Goal: Task Accomplishment & Management: Manage account settings

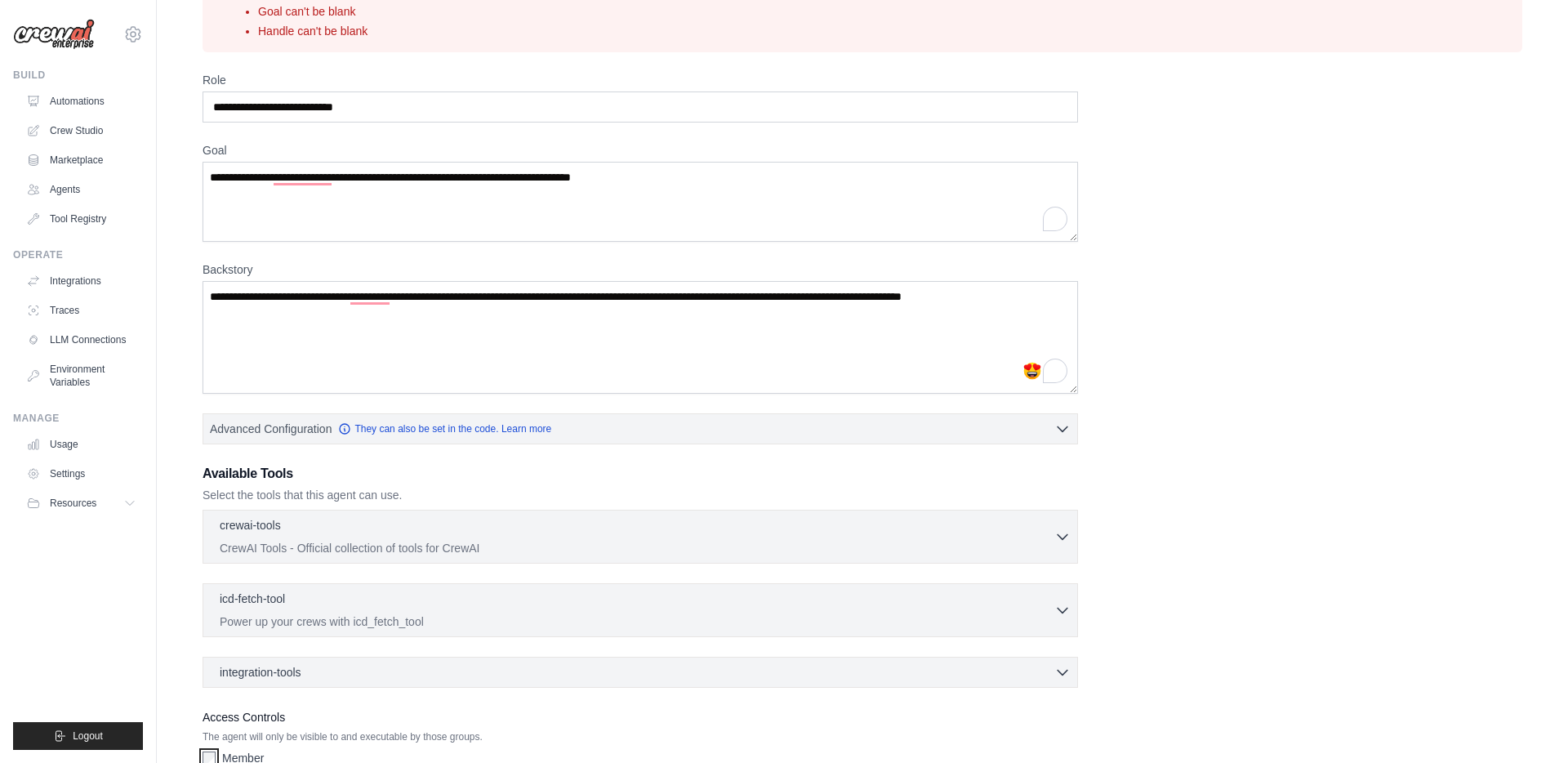
scroll to position [113, 0]
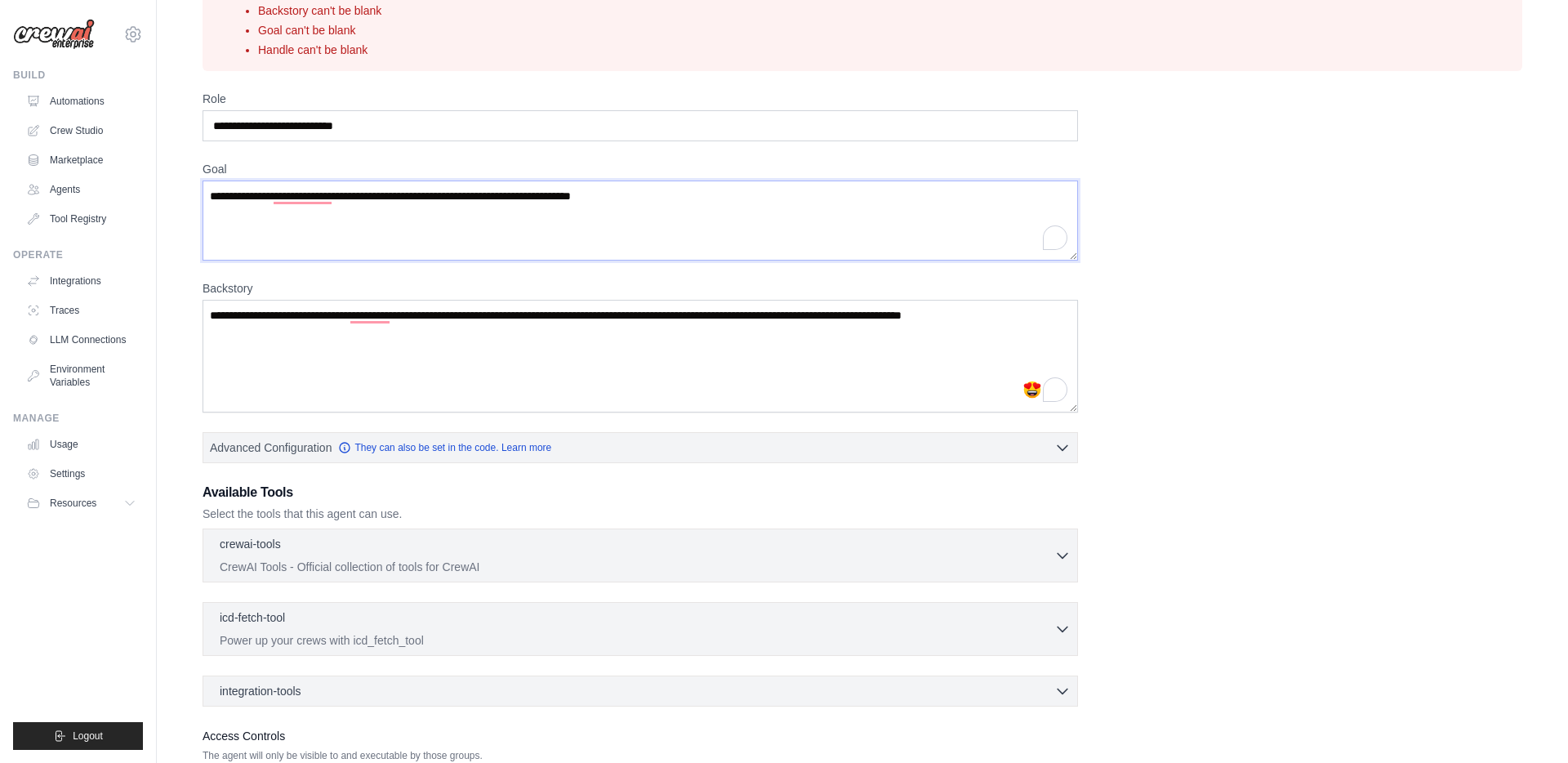
click at [712, 201] on textarea "**********" at bounding box center [640, 220] width 876 height 80
type textarea "**********"
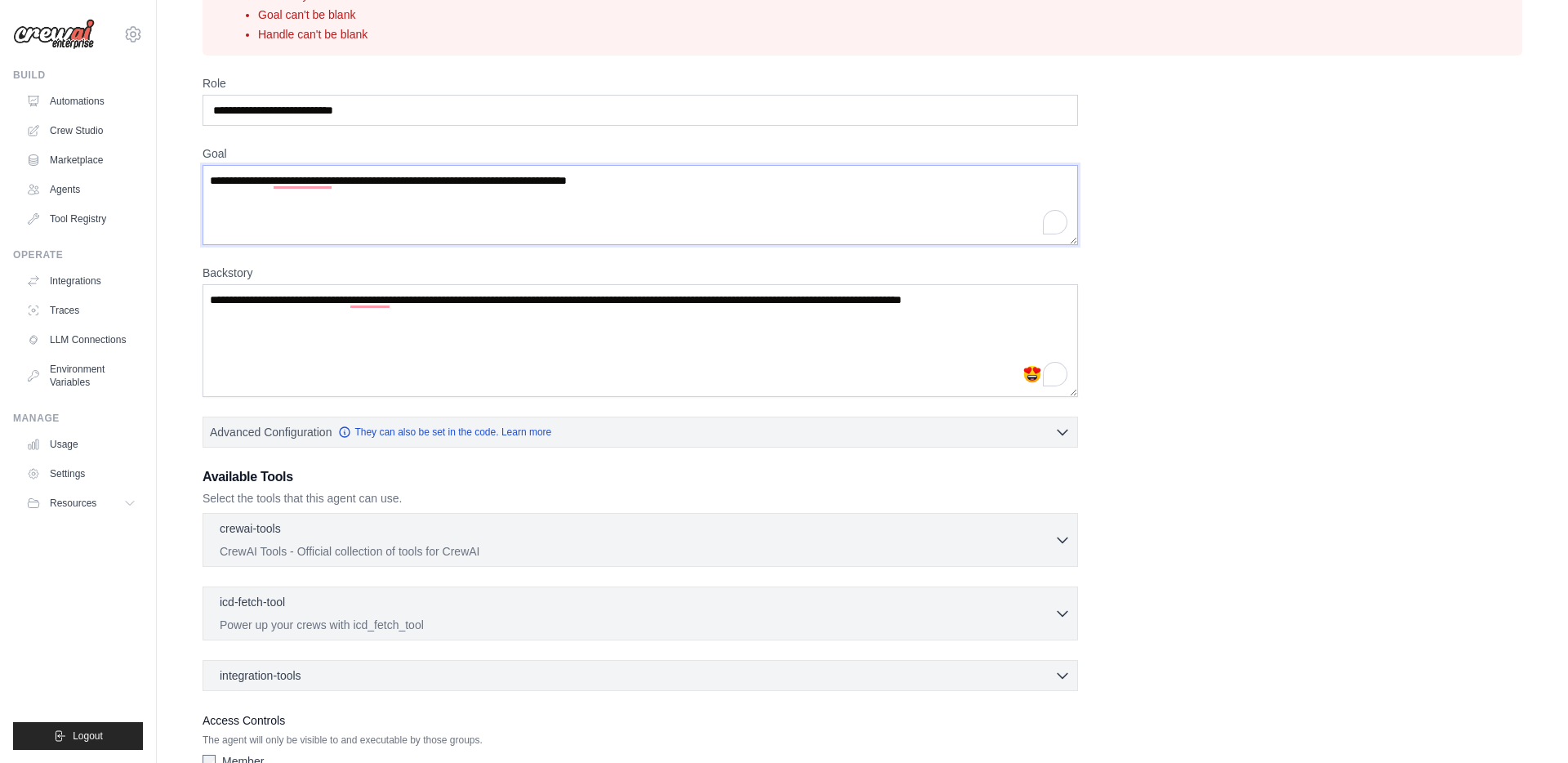
scroll to position [129, 0]
click at [926, 195] on textarea "Goal" at bounding box center [640, 205] width 876 height 80
click at [908, 188] on textarea "Goal" at bounding box center [640, 205] width 876 height 80
paste textarea "**********"
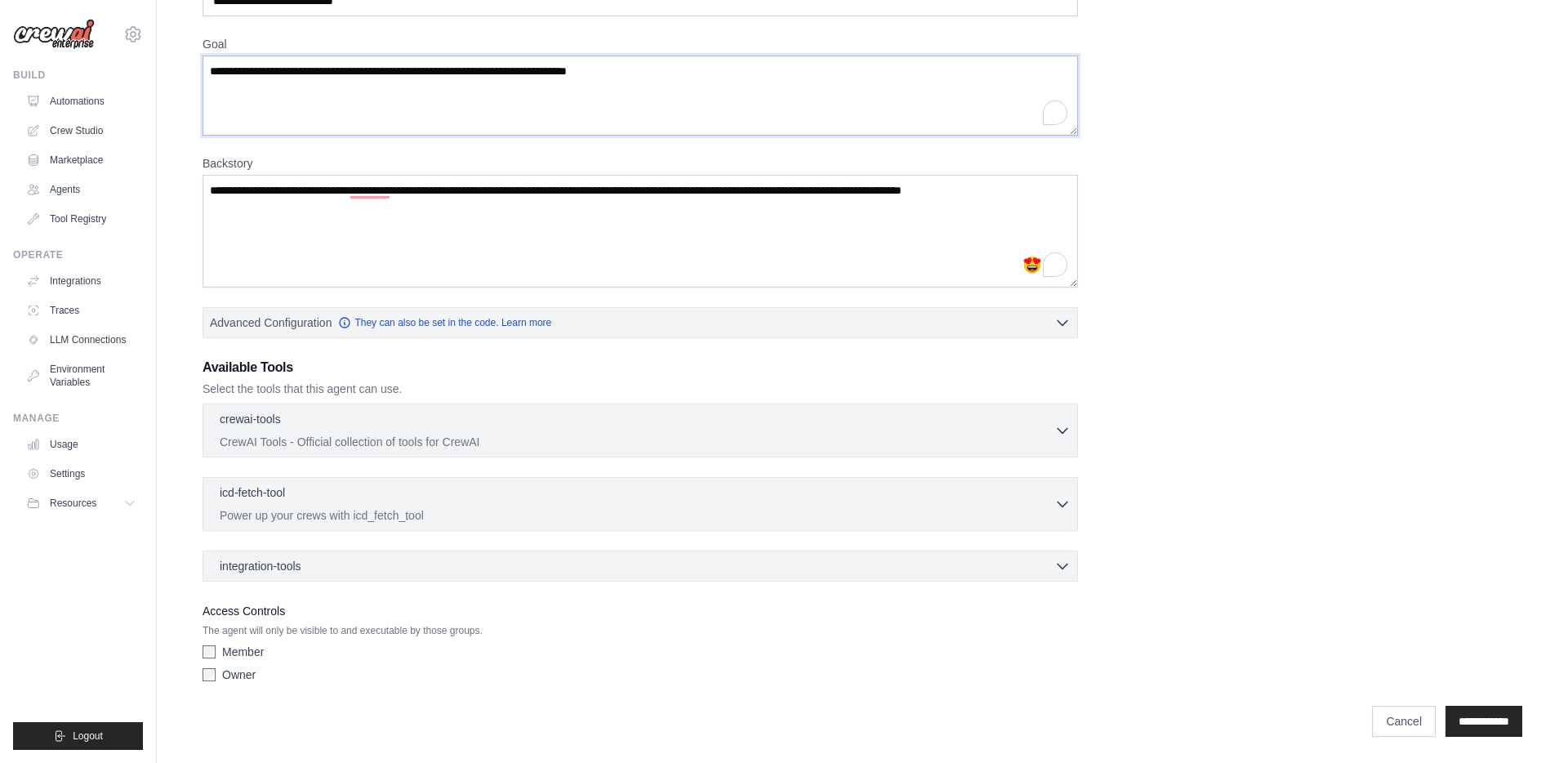
type textarea "**********"
click at [1464, 741] on div "**********" at bounding box center [862, 279] width 1359 height 934
click at [1464, 729] on input "**********" at bounding box center [1484, 720] width 77 height 31
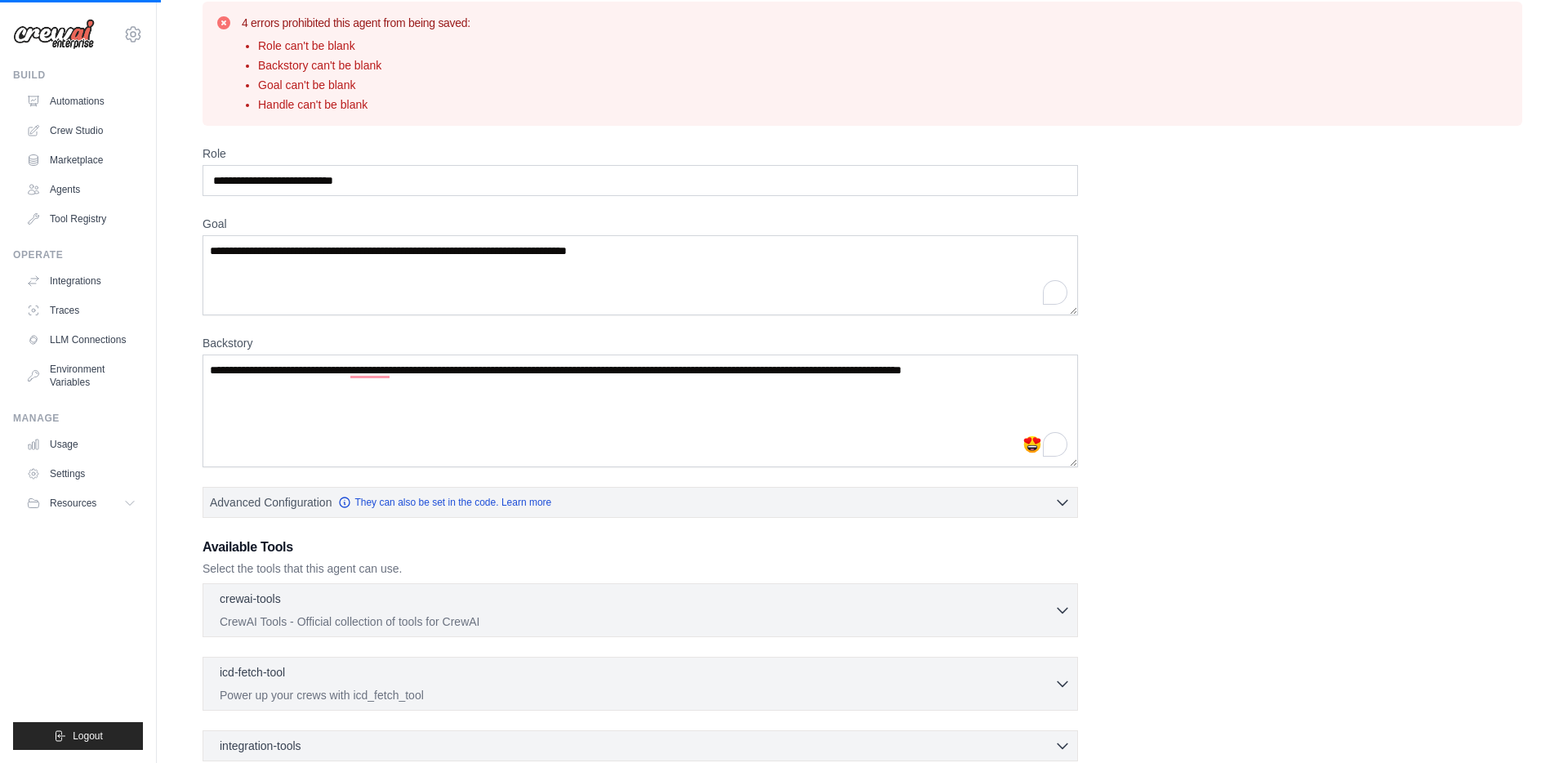
scroll to position [0, 0]
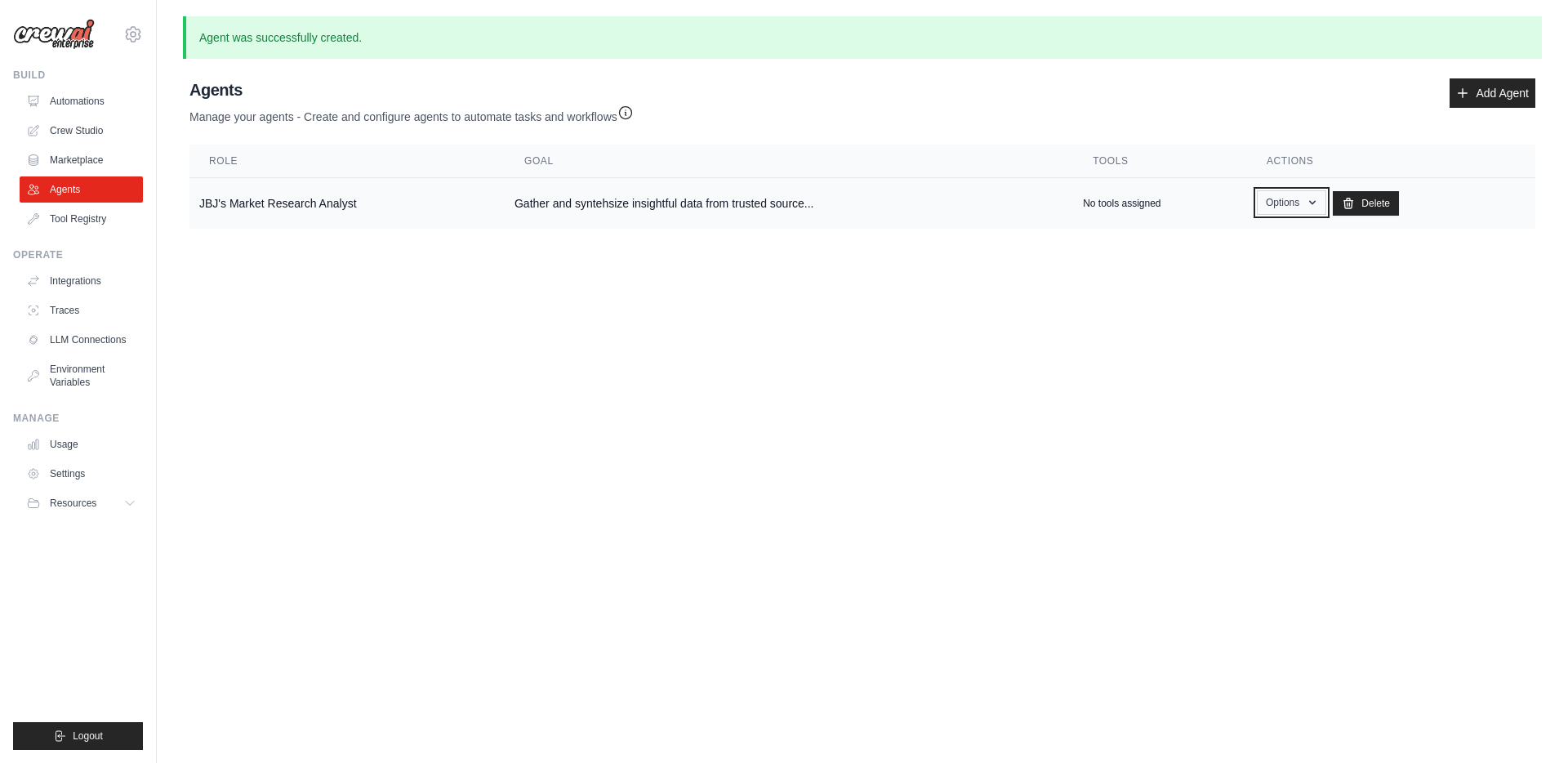
click at [1304, 203] on button "Options" at bounding box center [1291, 202] width 69 height 24
click at [1270, 246] on link "Show" at bounding box center [1267, 240] width 118 height 29
click at [1238, 265] on link "Edit" at bounding box center [1267, 269] width 118 height 29
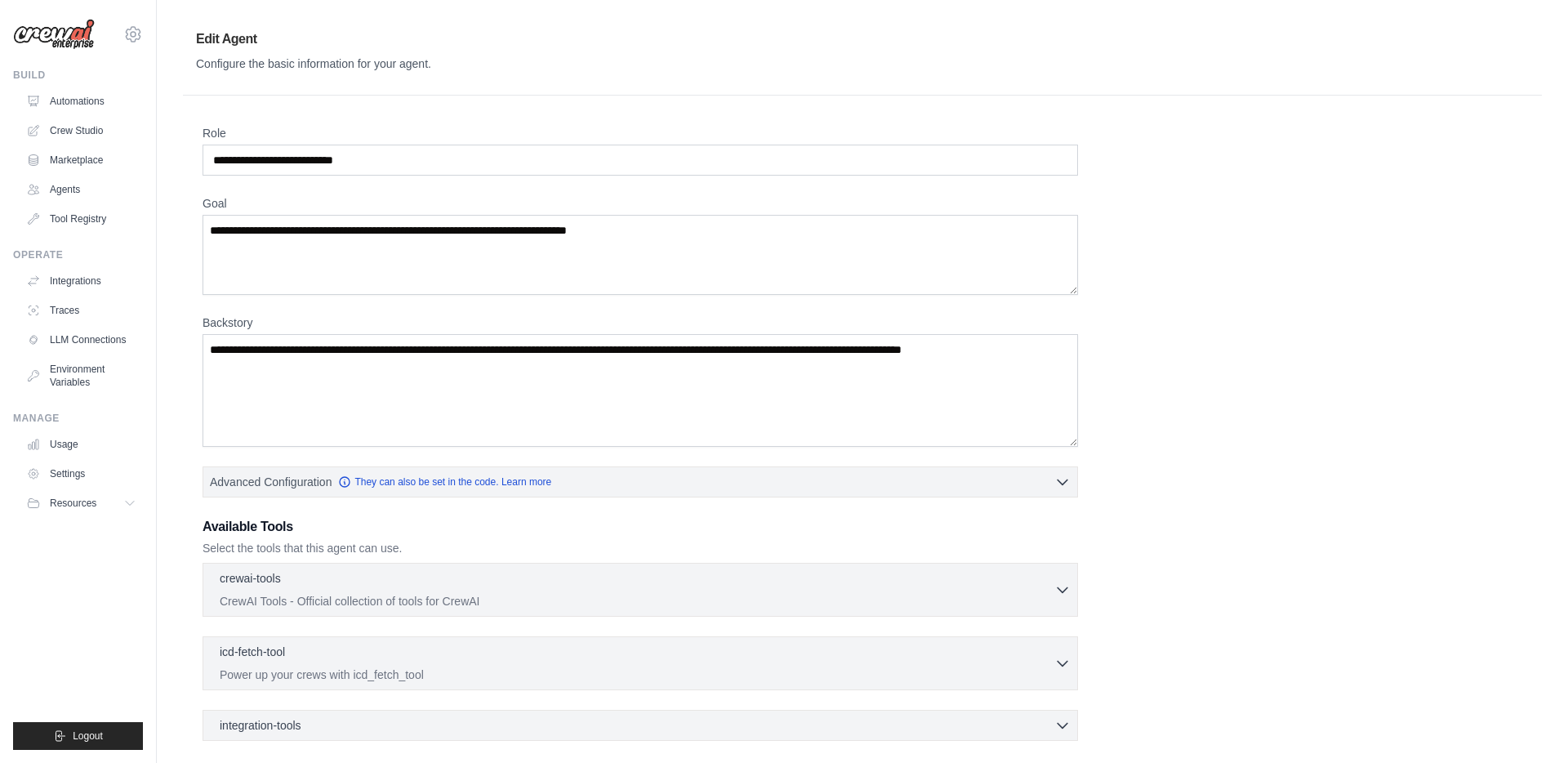
scroll to position [159, 0]
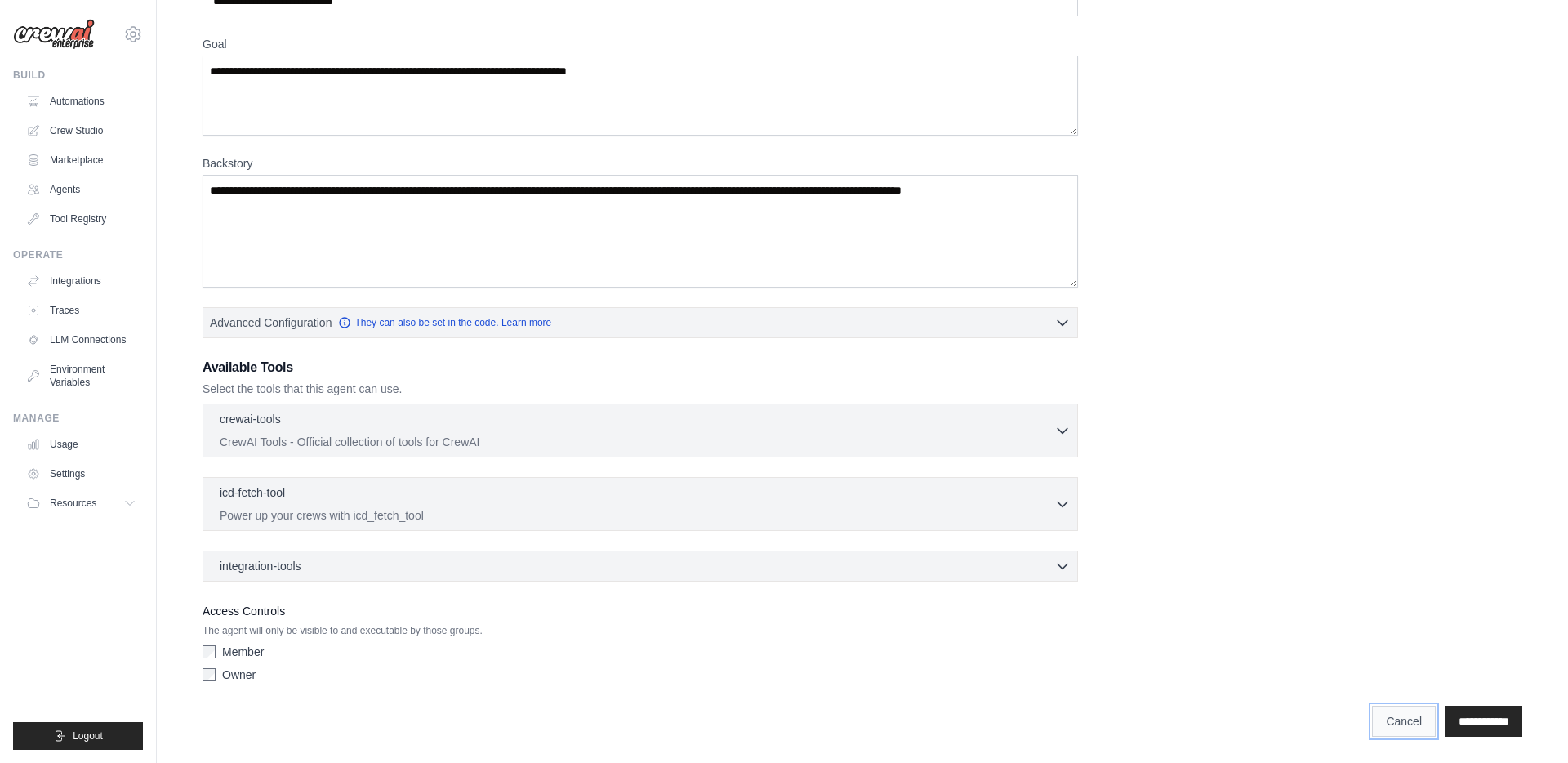
click at [1393, 727] on link "Cancel" at bounding box center [1404, 720] width 63 height 31
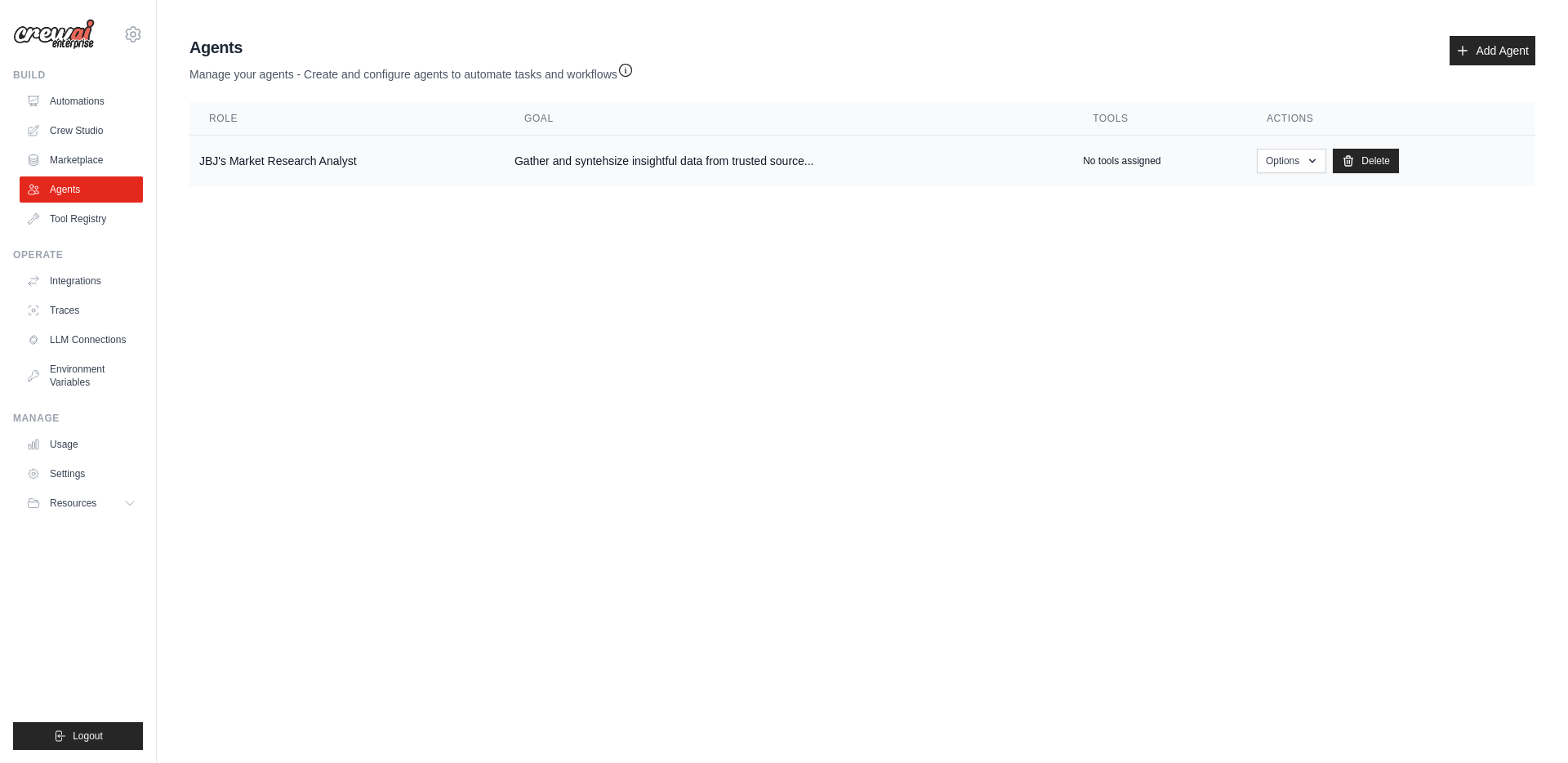
click at [711, 150] on td "Gather and syntehsize insightful data from trusted source..." at bounding box center [789, 161] width 569 height 52
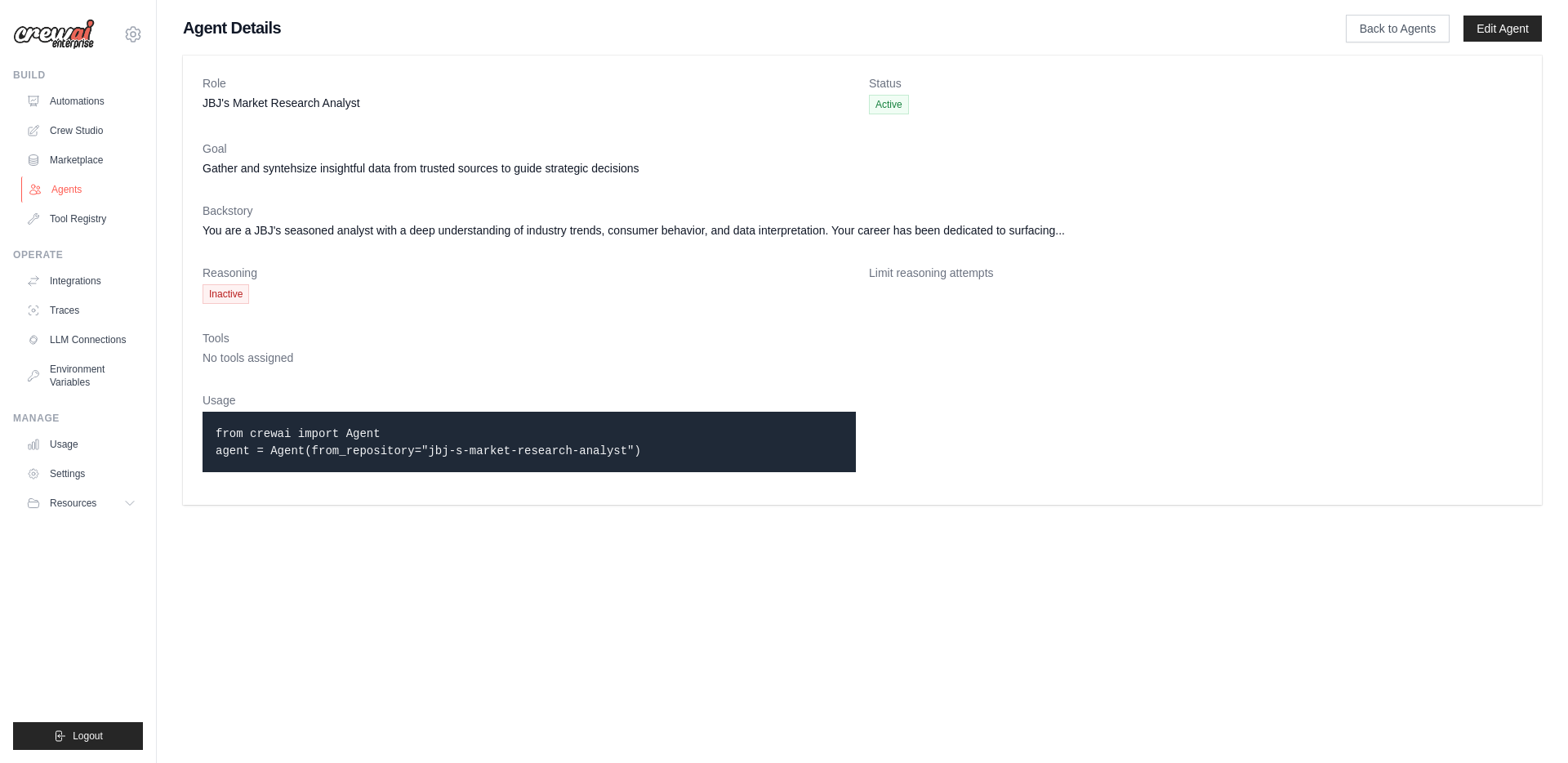
click at [84, 200] on link "Agents" at bounding box center [83, 189] width 124 height 26
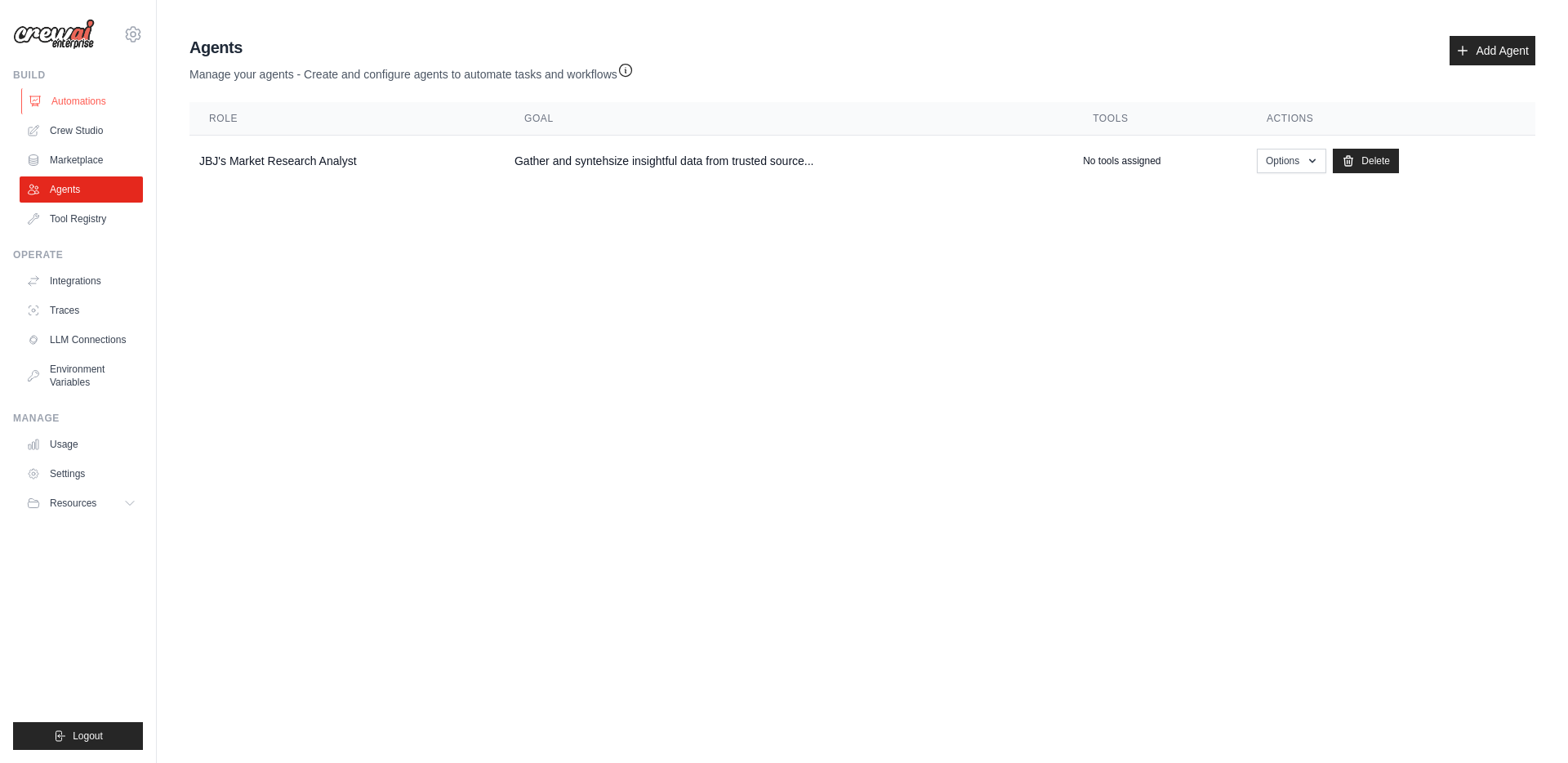
click at [93, 104] on link "Automations" at bounding box center [83, 101] width 124 height 26
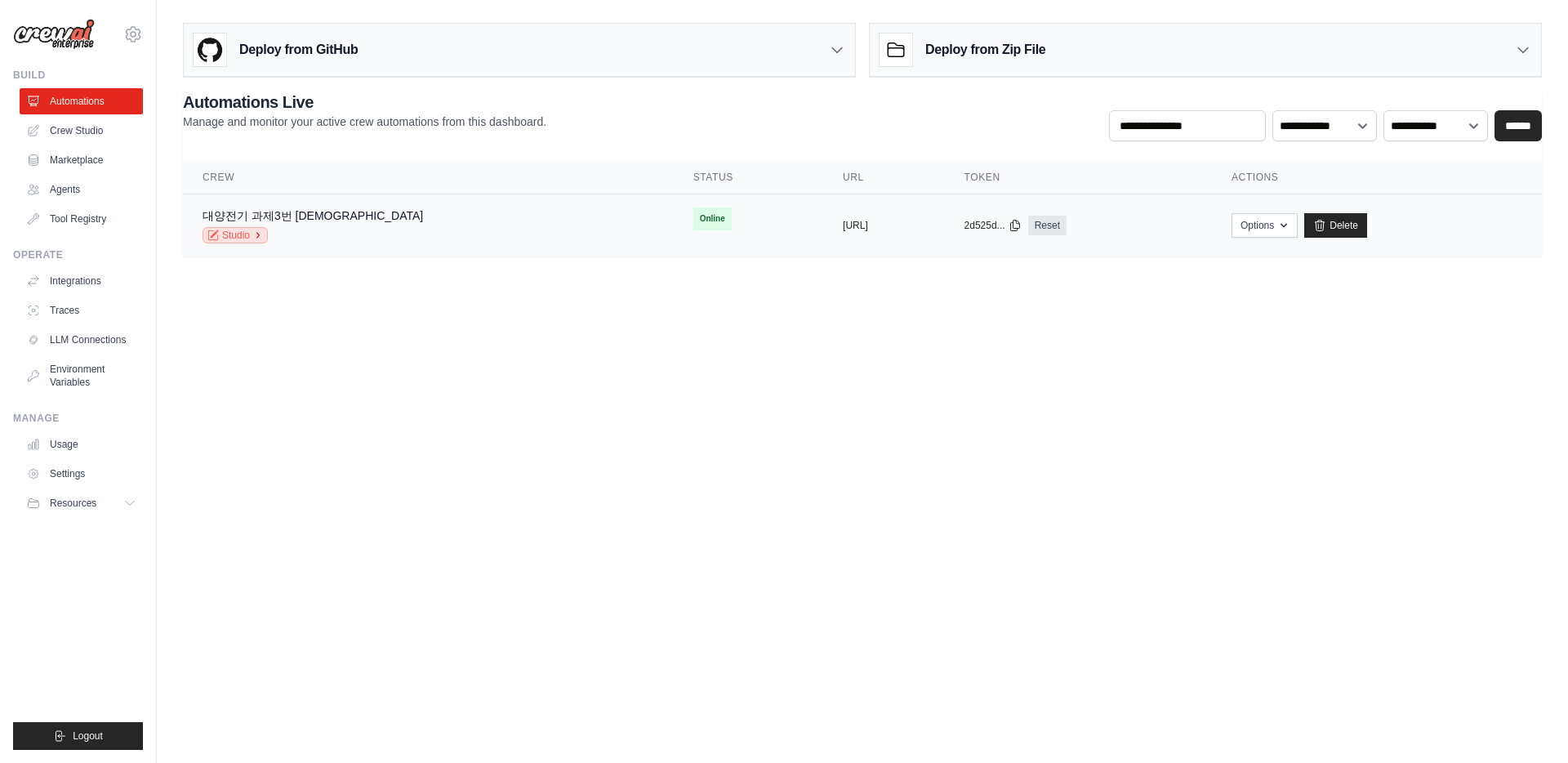
click at [260, 236] on icon at bounding box center [258, 235] width 3 height 5
click at [99, 156] on link "Marketplace" at bounding box center [83, 159] width 124 height 26
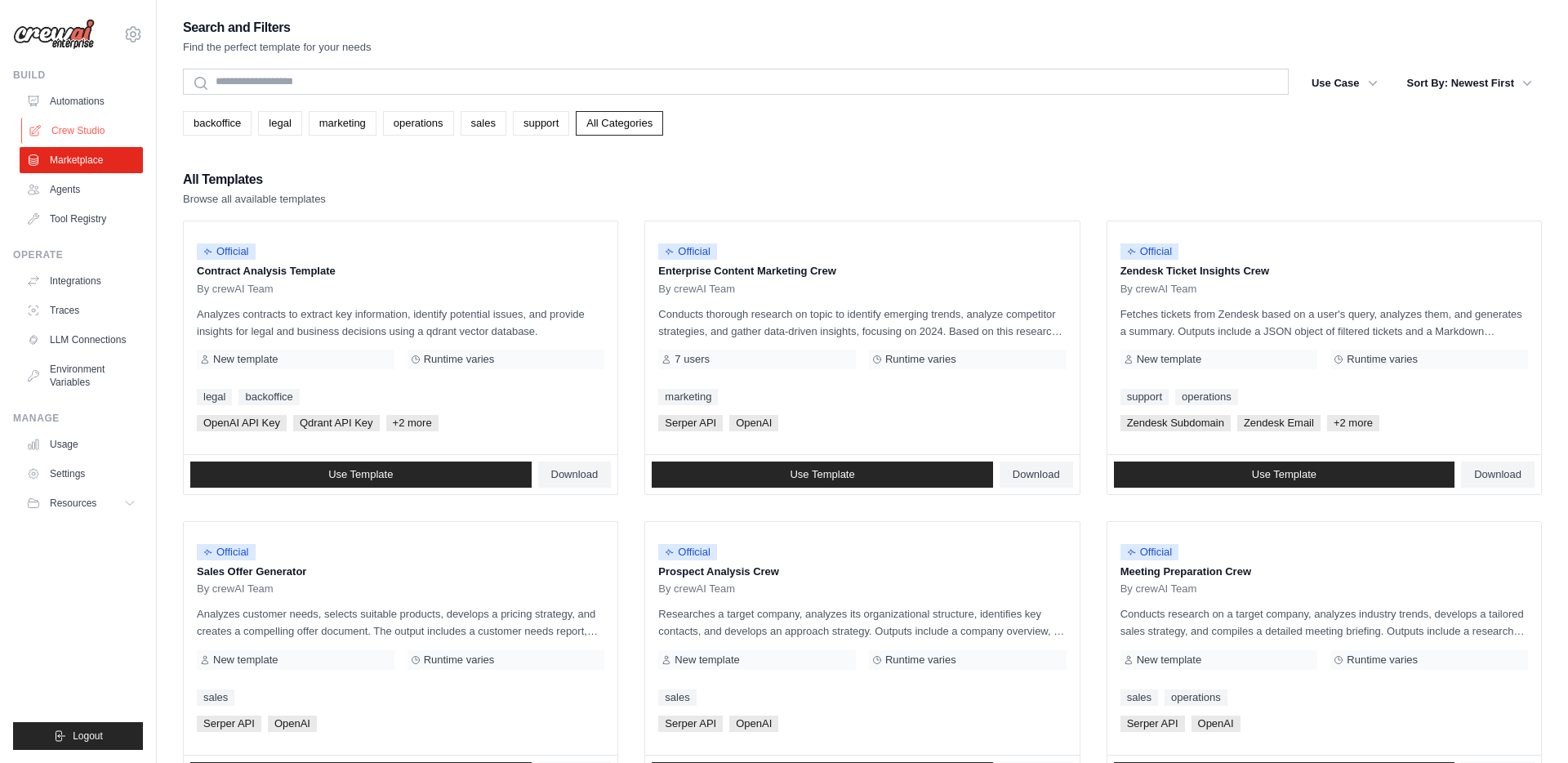
click at [91, 125] on link "Crew Studio" at bounding box center [83, 130] width 124 height 26
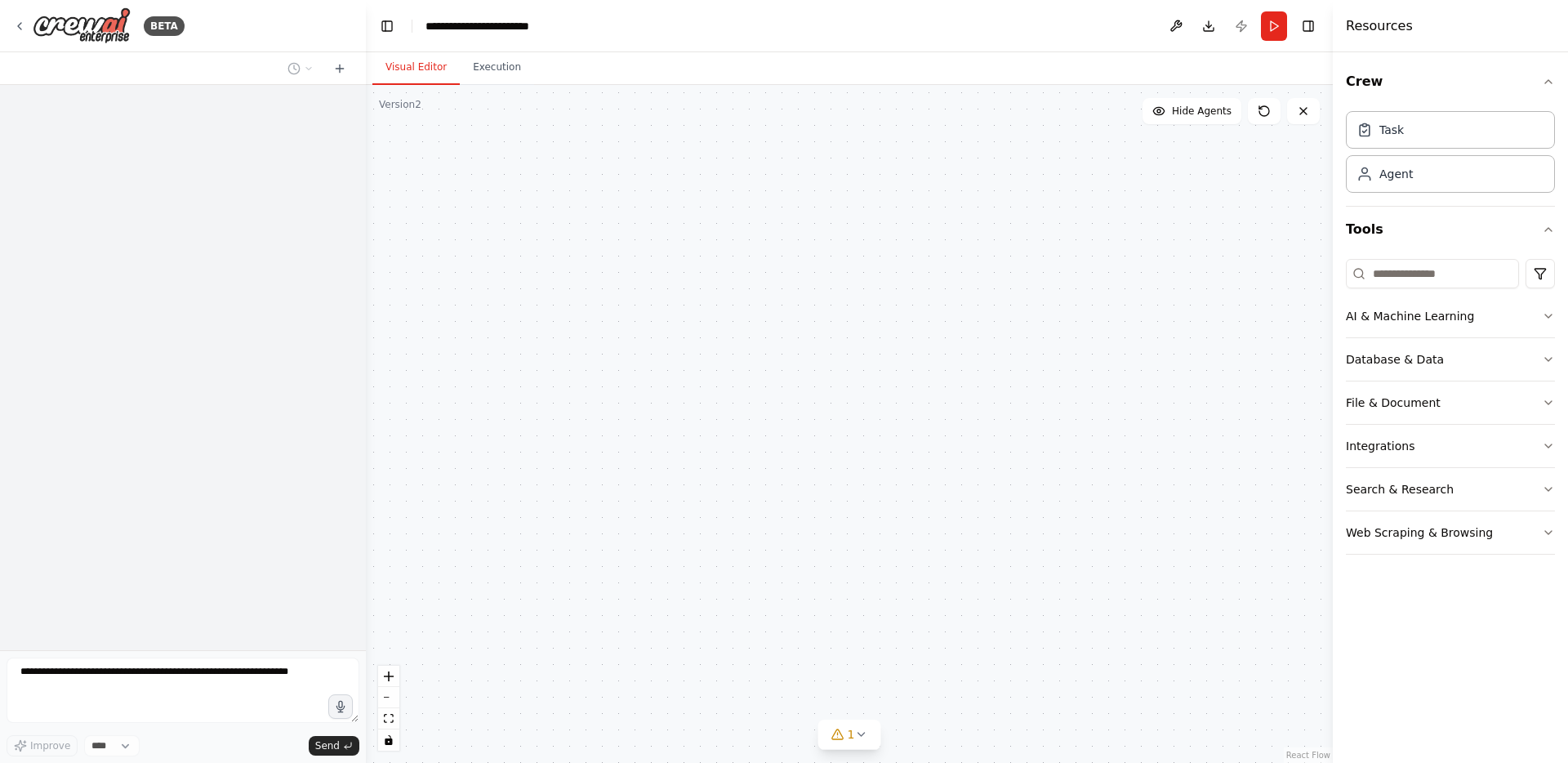
scroll to position [1123, 0]
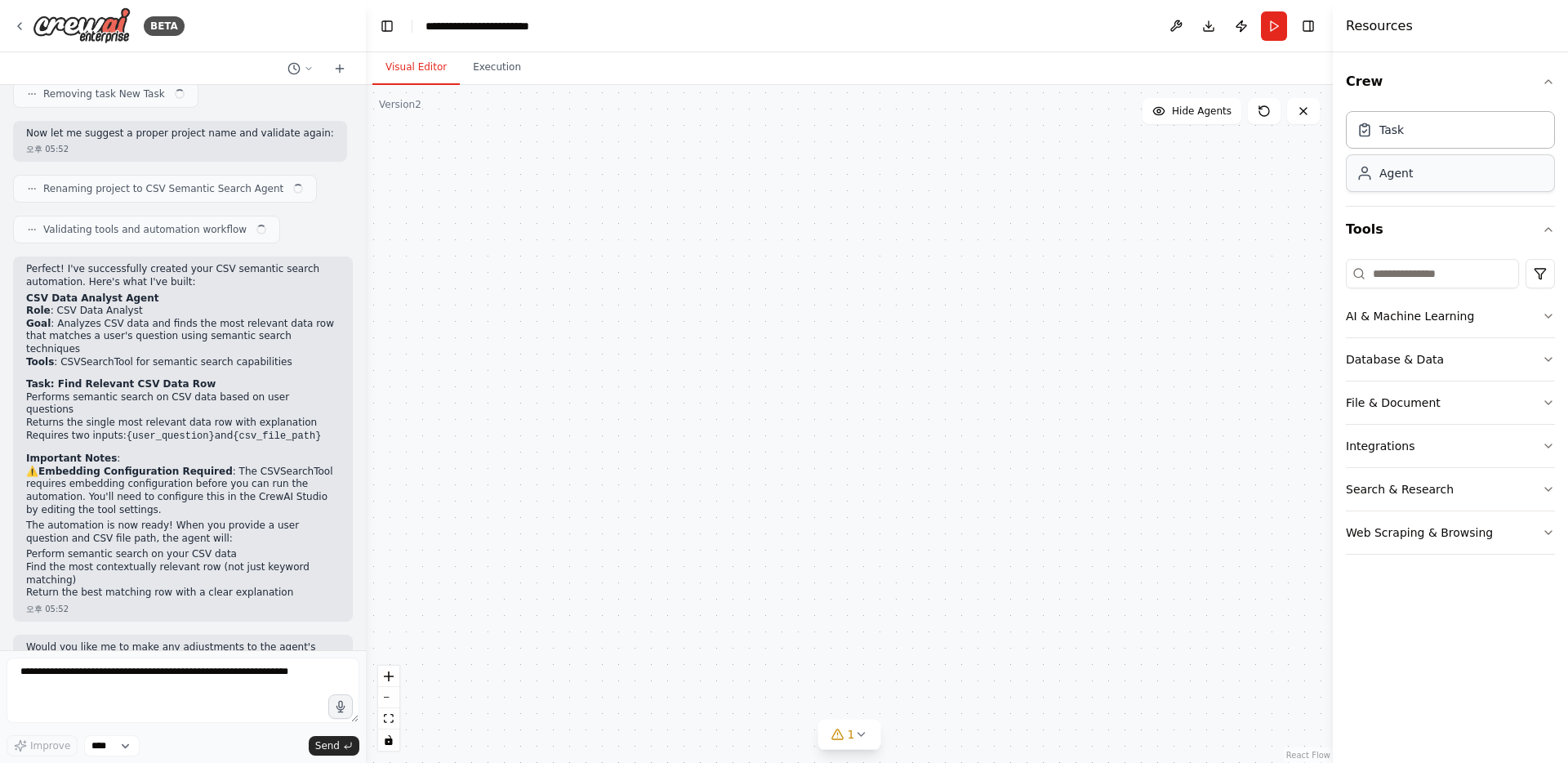
click at [1404, 168] on div "Agent" at bounding box center [1396, 174] width 33 height 17
click at [1457, 316] on button "AI & Machine Learning" at bounding box center [1450, 316] width 209 height 43
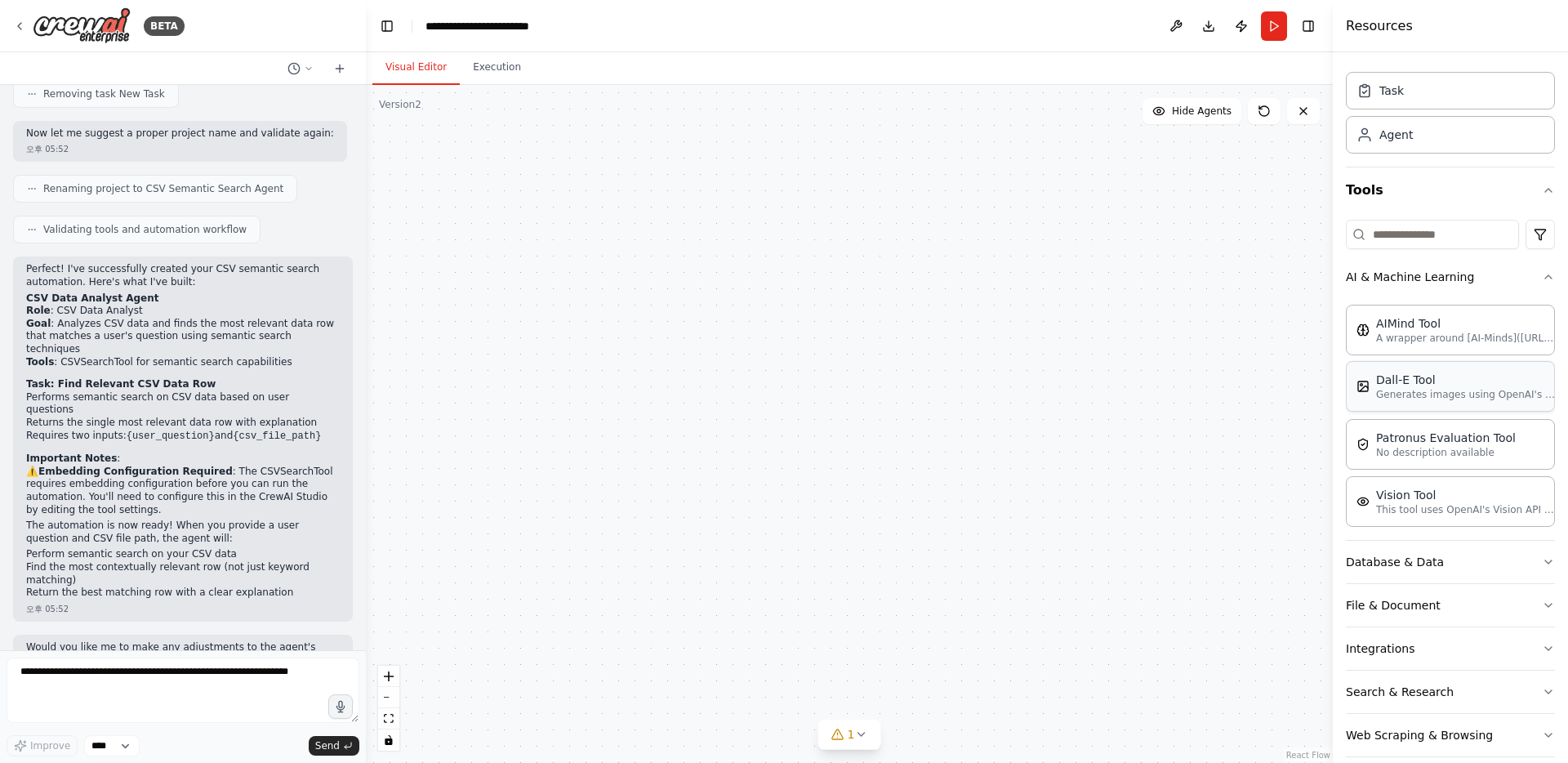
scroll to position [59, 0]
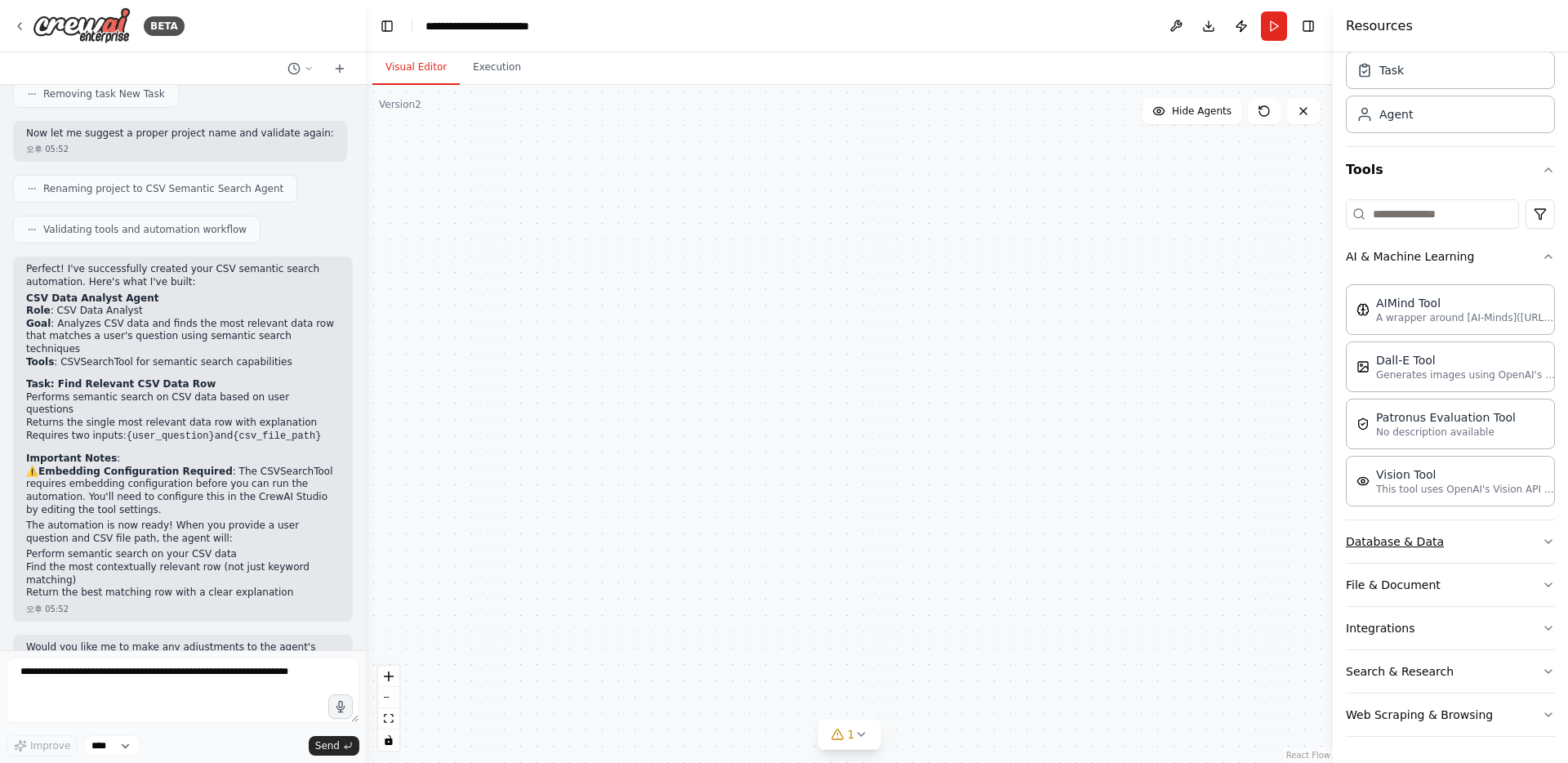
click at [1426, 539] on button "Database & Data" at bounding box center [1450, 541] width 209 height 43
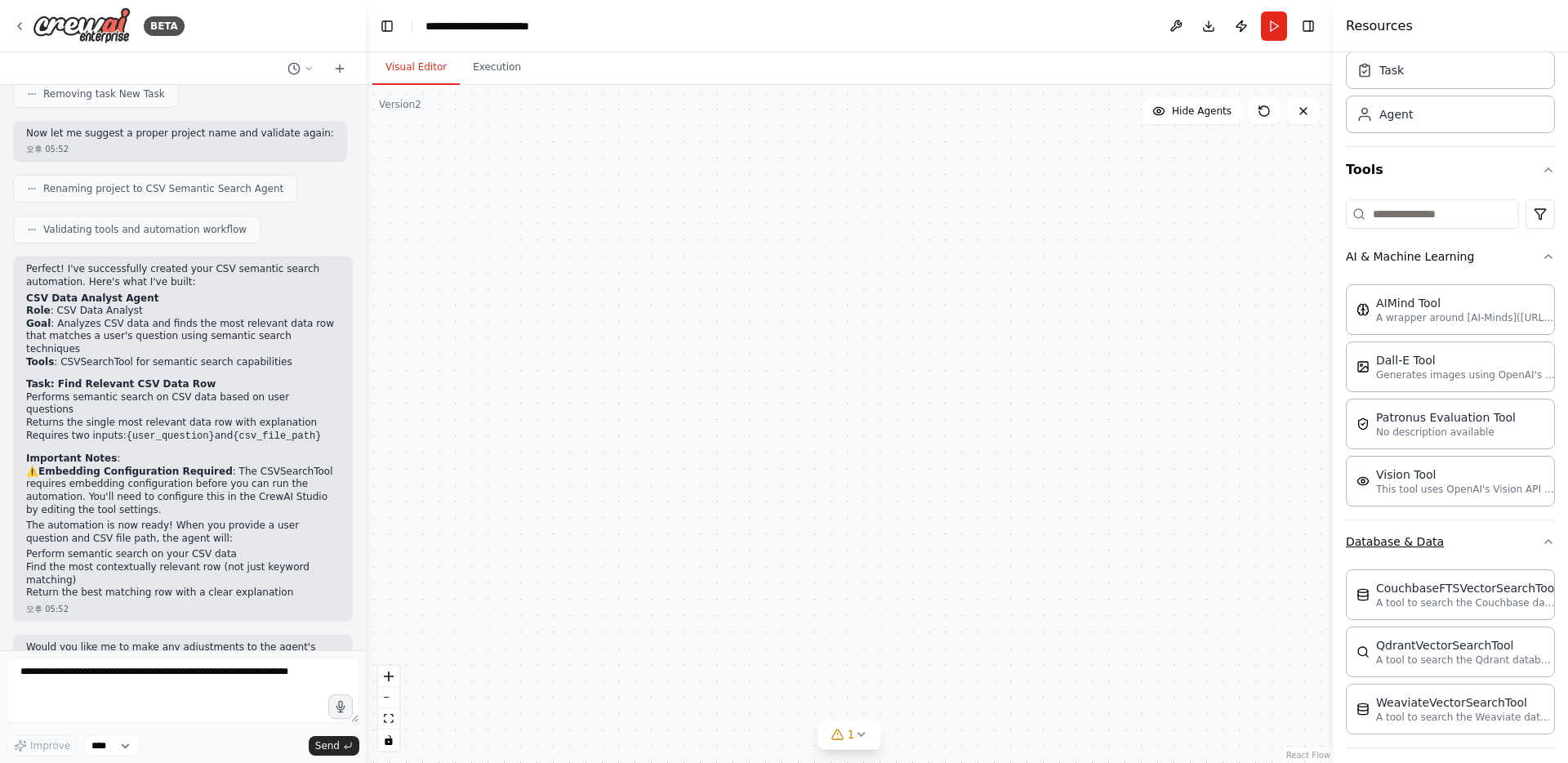
scroll to position [244, 0]
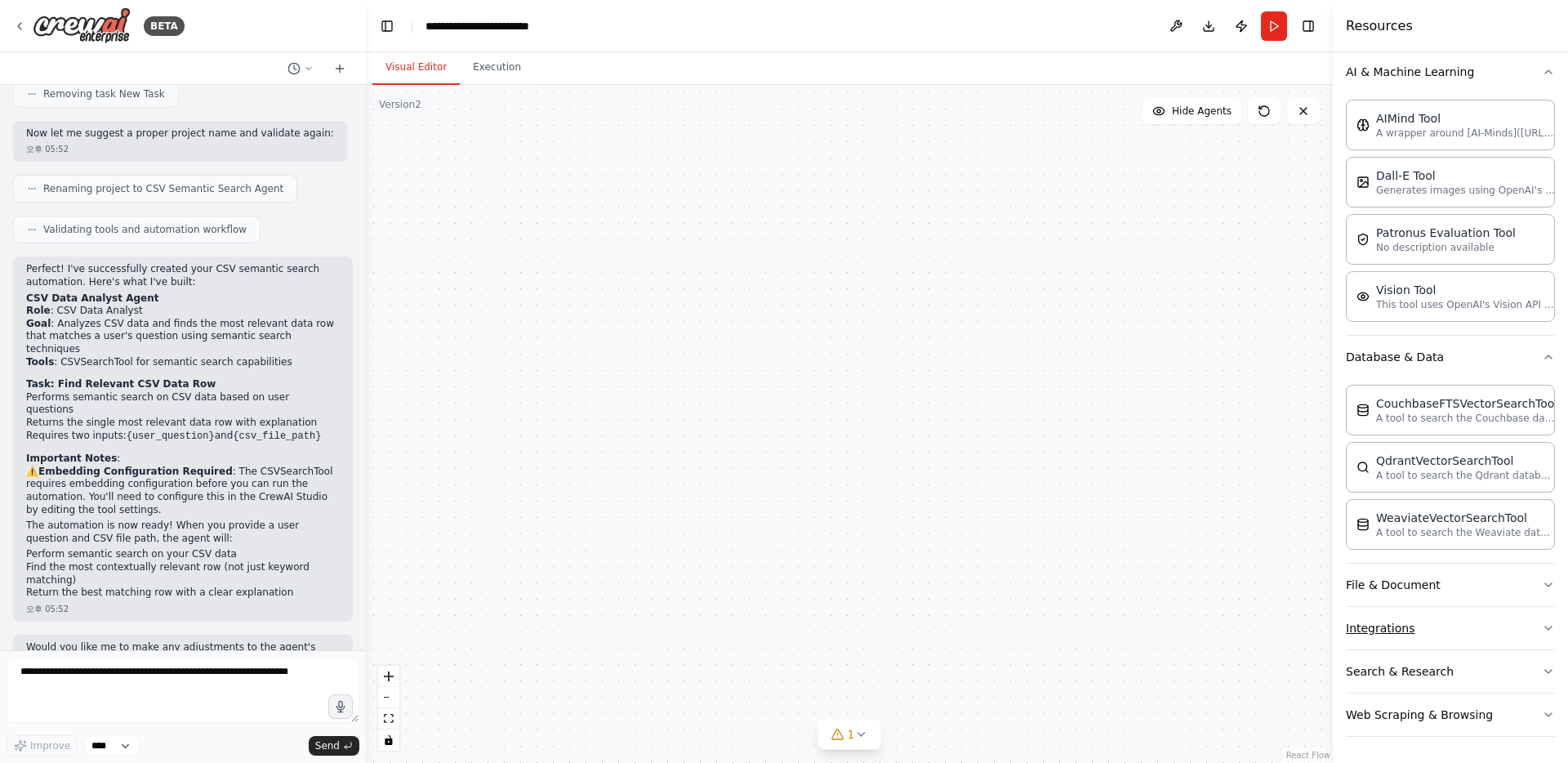
click at [1410, 606] on div "AI & Machine Learning AIMind Tool A wrapper around [AI-Minds](https://mindsdb.c…" at bounding box center [1450, 394] width 209 height 686
click at [1412, 590] on button "File & Document" at bounding box center [1450, 584] width 209 height 43
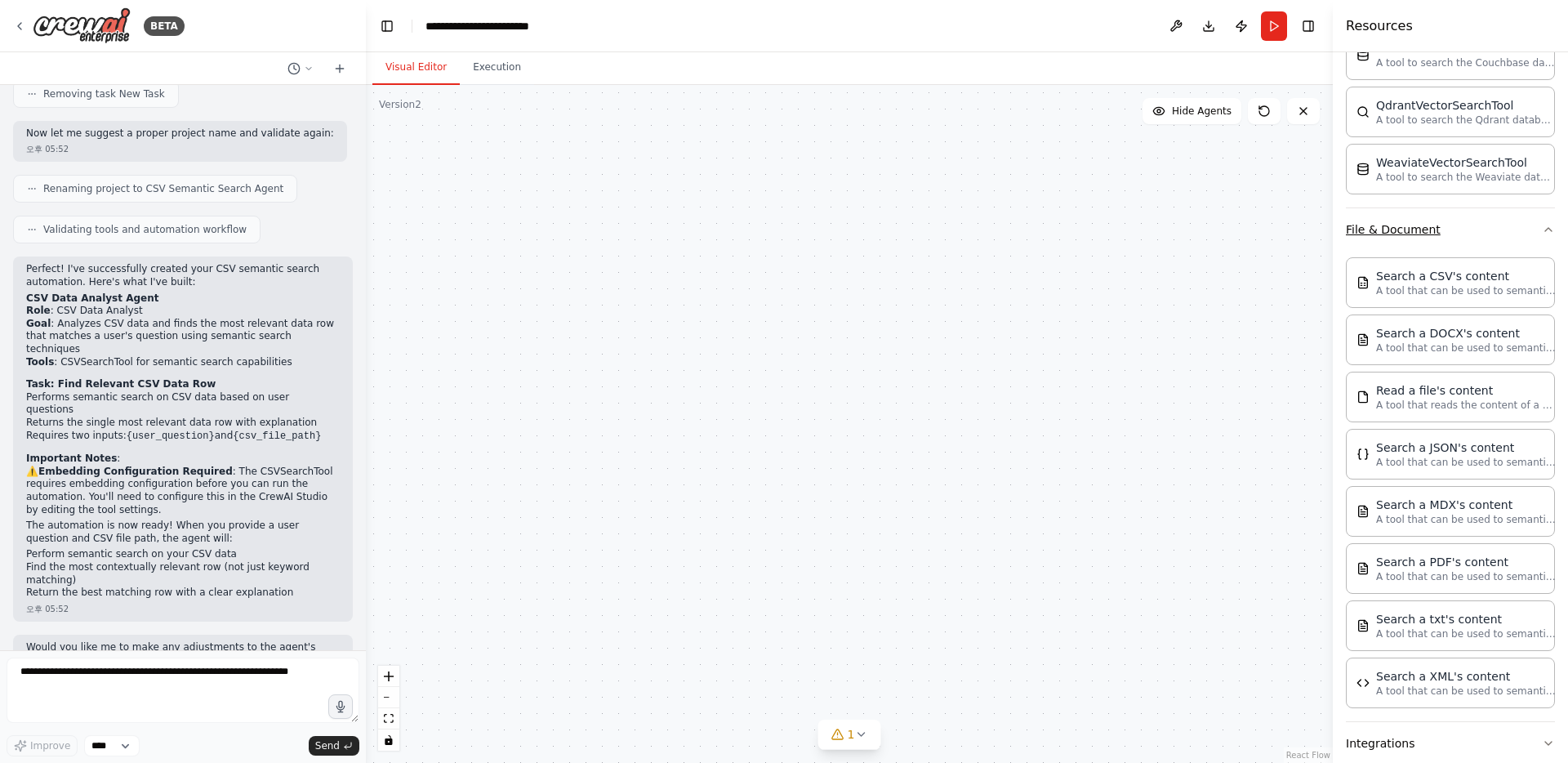
scroll to position [715, 0]
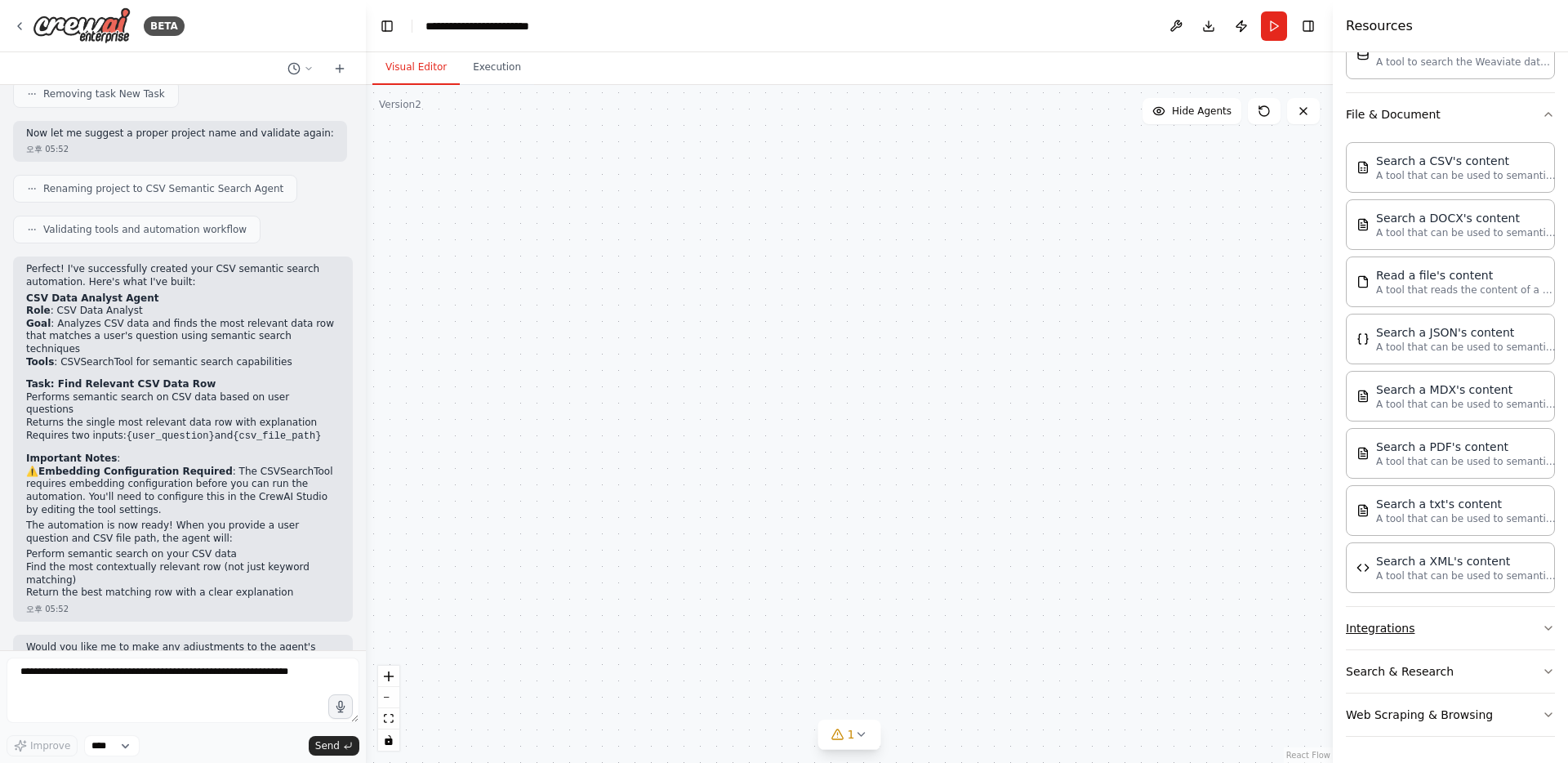
click at [1401, 631] on button "Integrations" at bounding box center [1450, 628] width 209 height 43
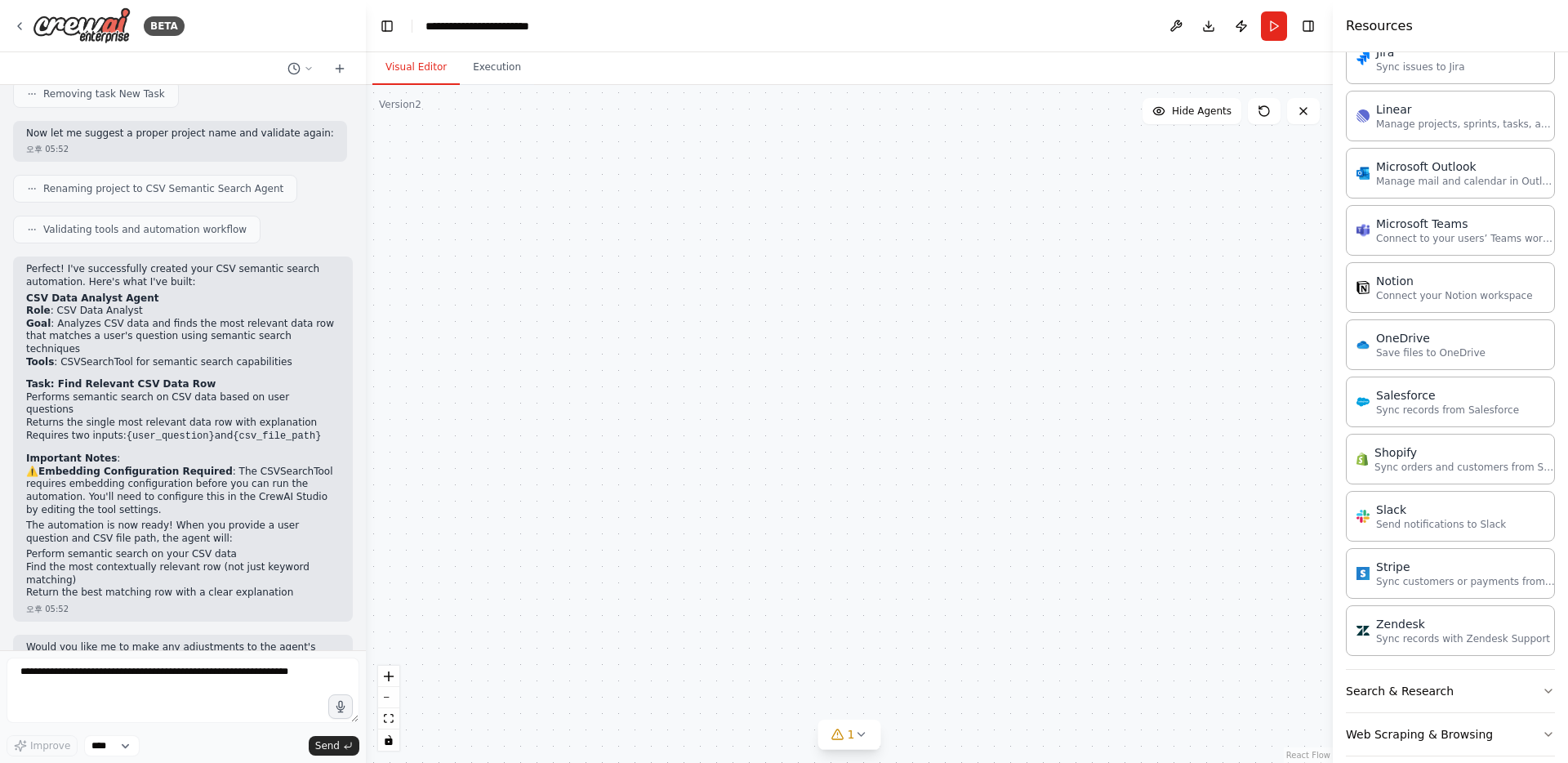
scroll to position [1928, 0]
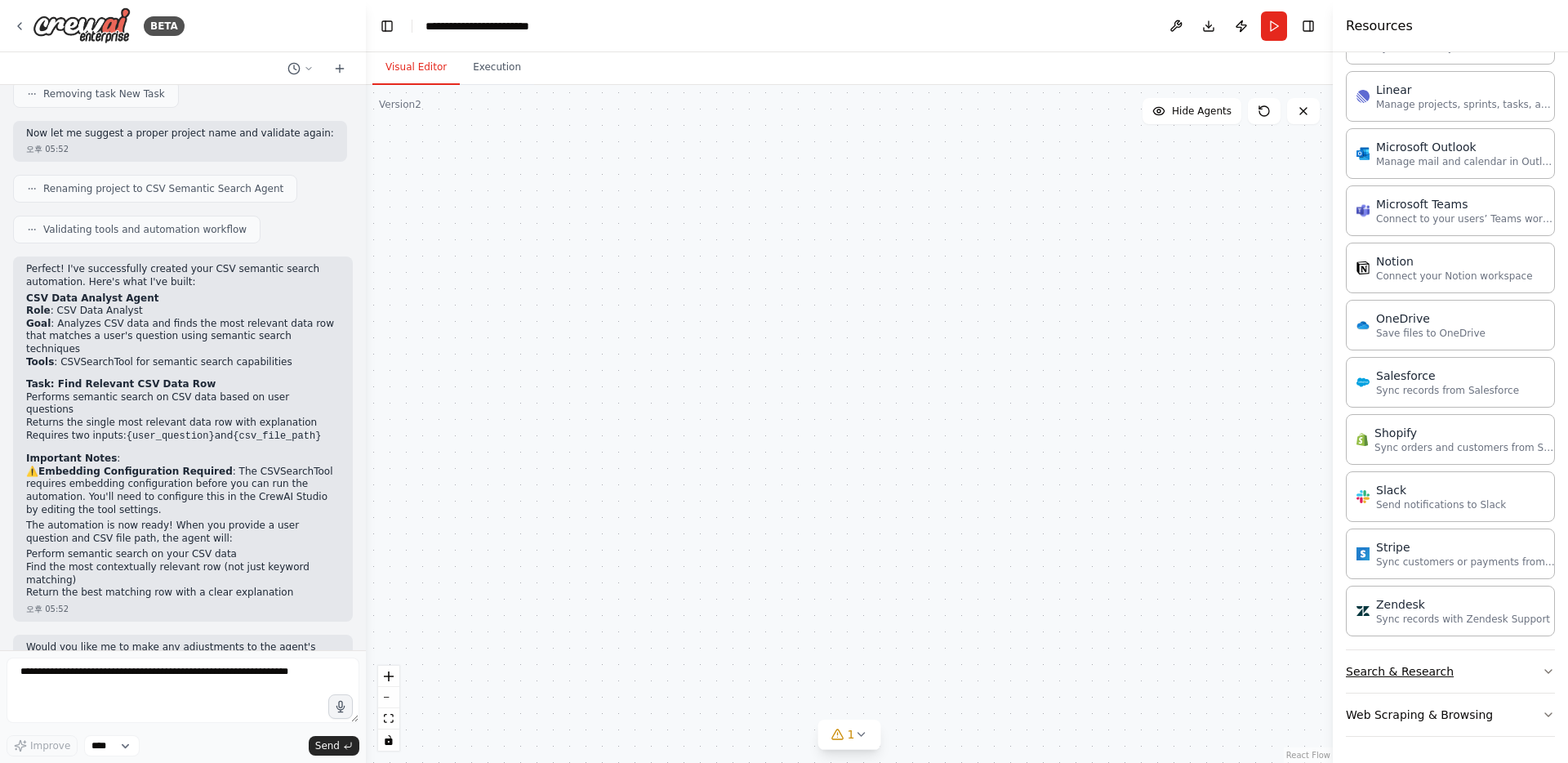
click at [1395, 675] on button "Search & Research" at bounding box center [1450, 671] width 209 height 43
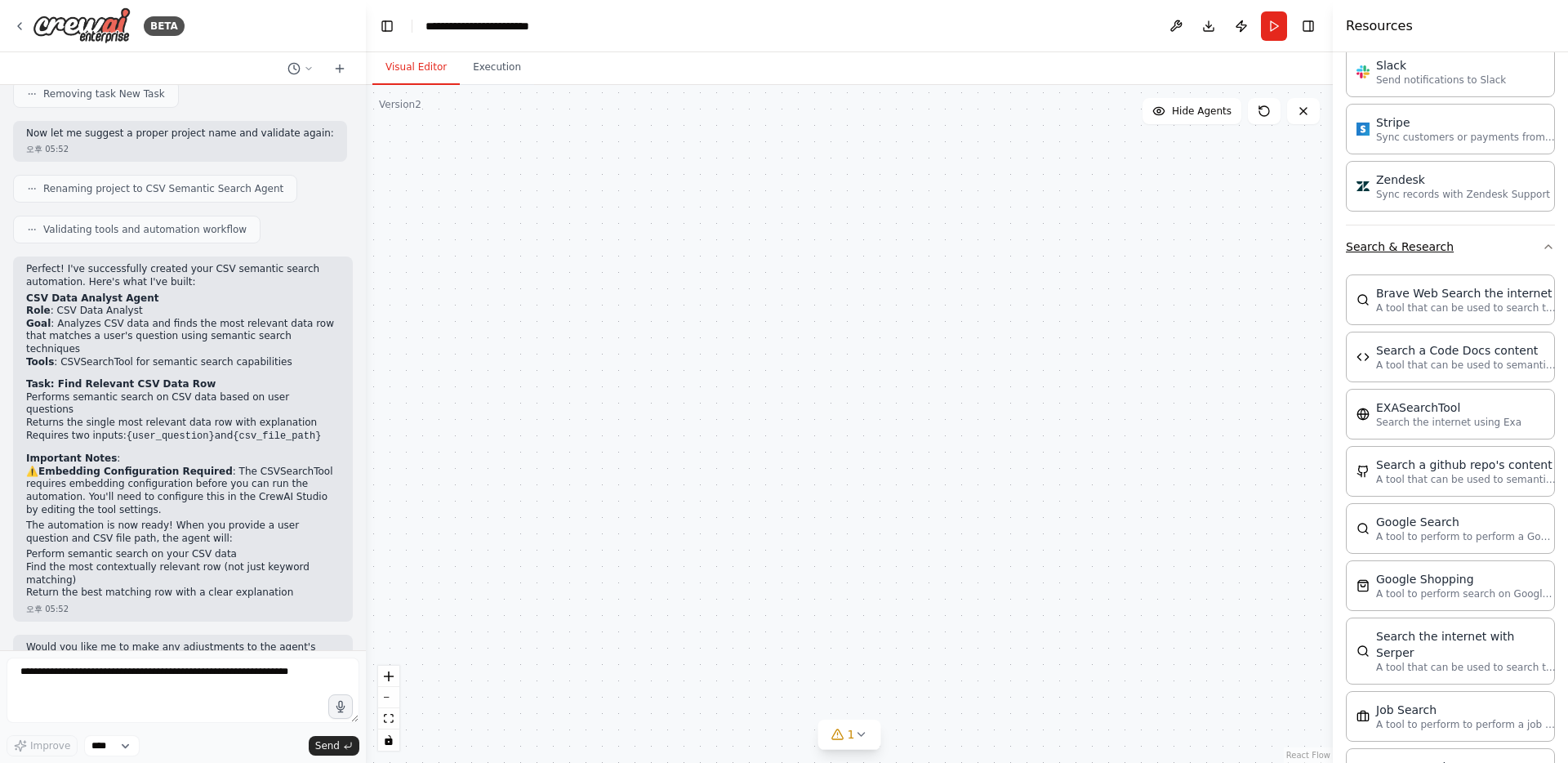
click at [1551, 253] on button "Search & Research" at bounding box center [1450, 246] width 209 height 43
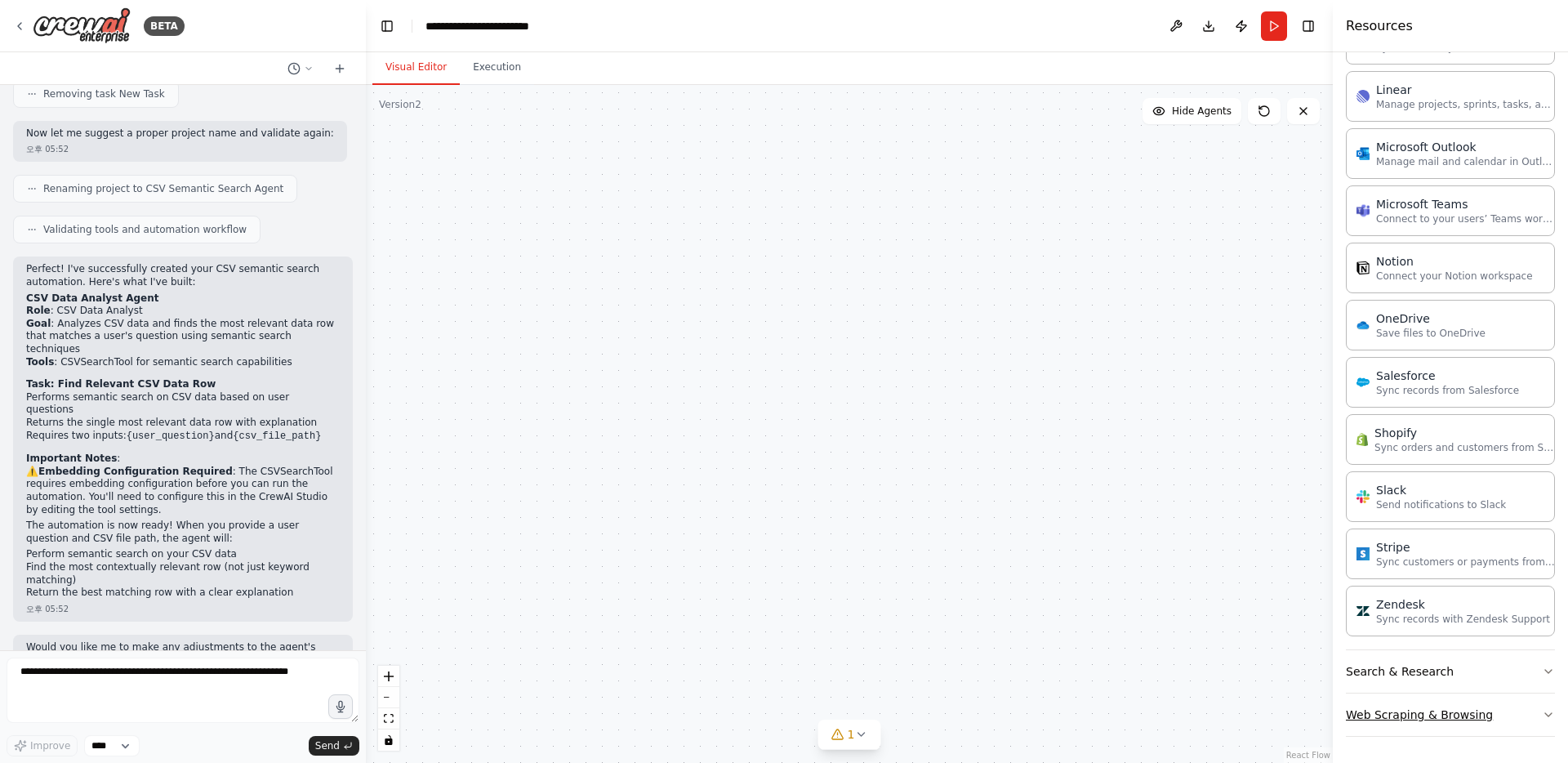
click at [1415, 719] on button "Web Scraping & Browsing" at bounding box center [1450, 714] width 209 height 43
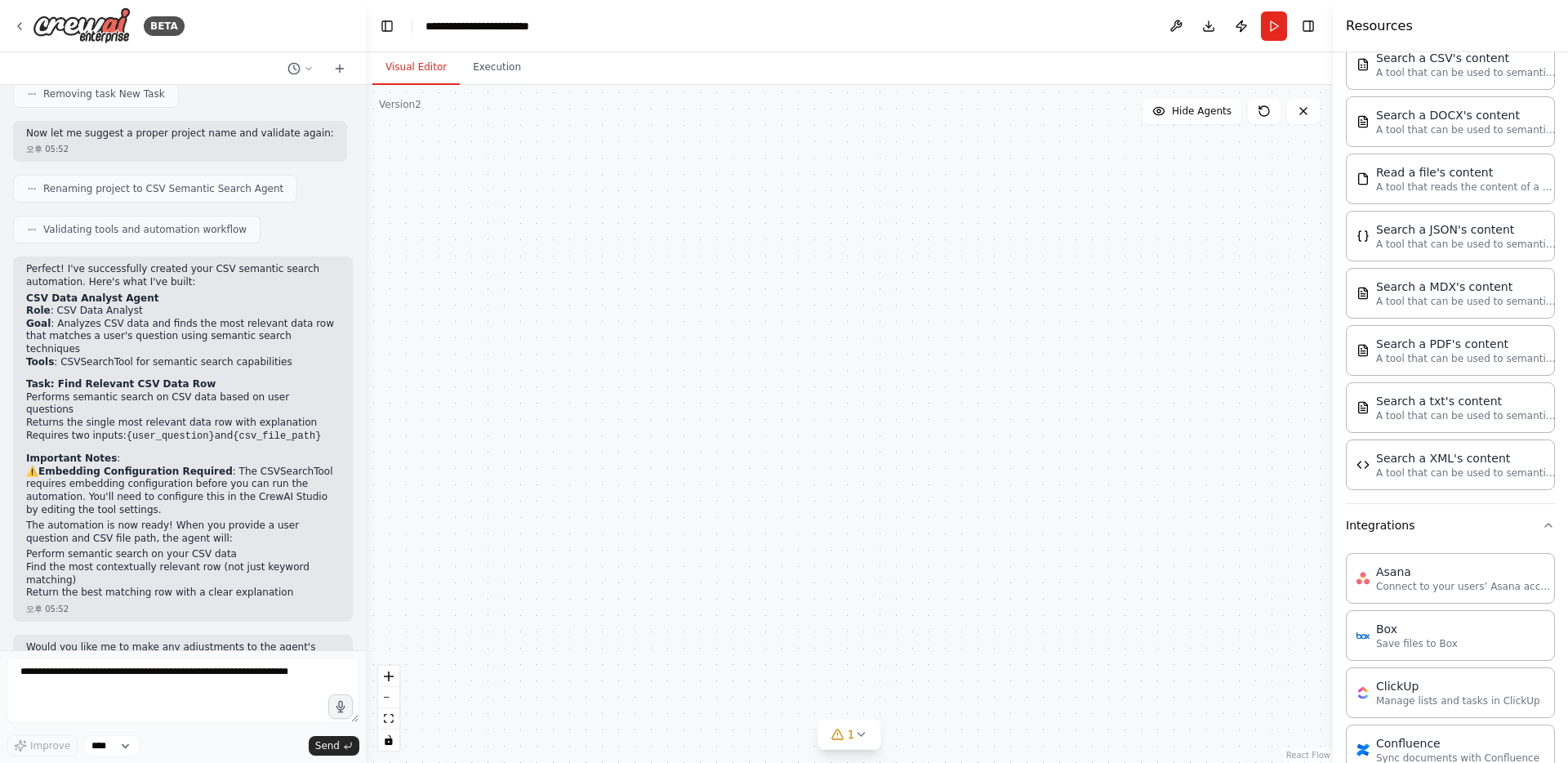
scroll to position [0, 0]
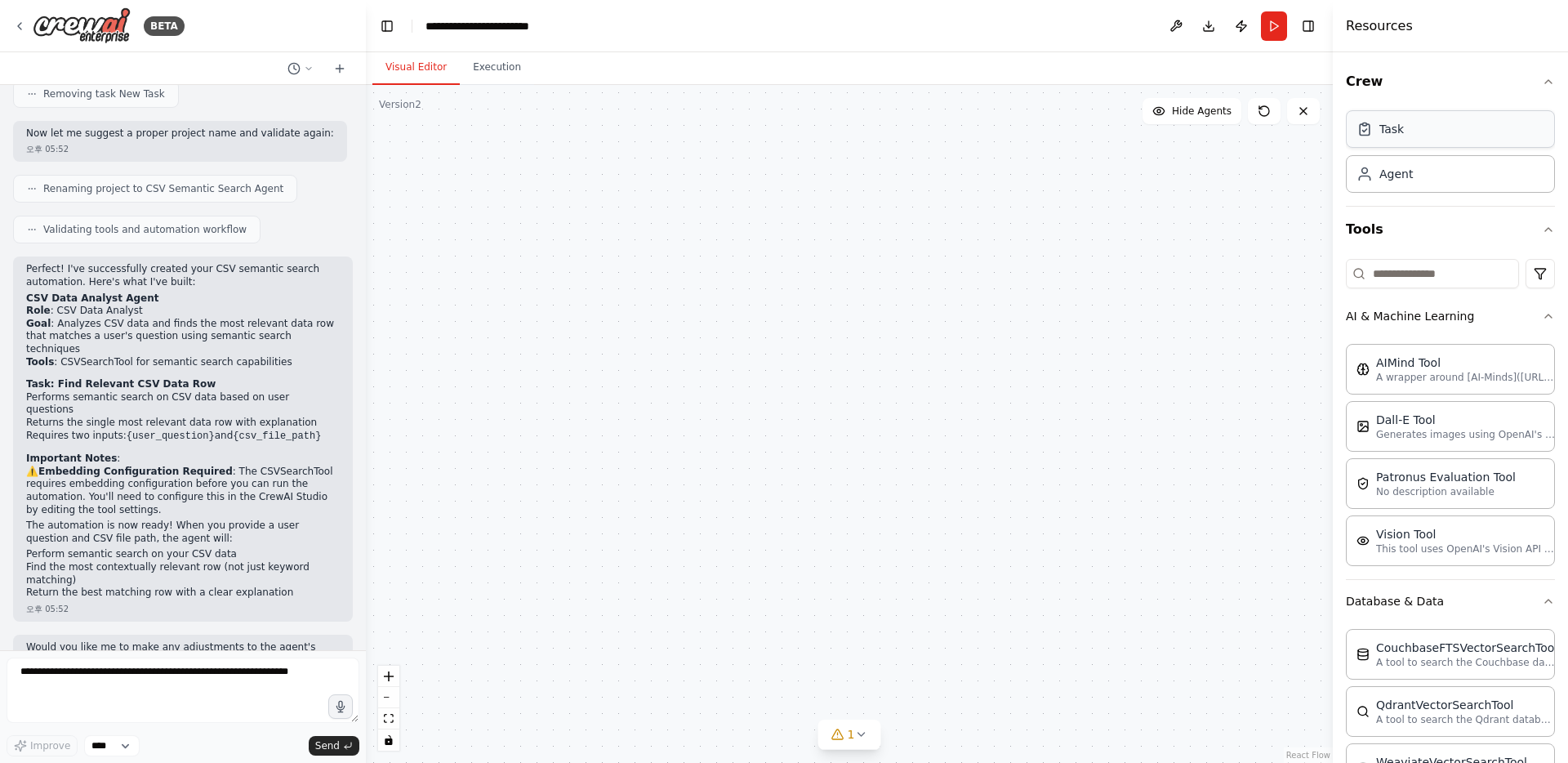
click at [1379, 130] on div "Task" at bounding box center [1391, 129] width 24 height 17
click at [1315, 121] on button at bounding box center [1303, 110] width 33 height 26
click at [48, 33] on img at bounding box center [81, 26] width 98 height 37
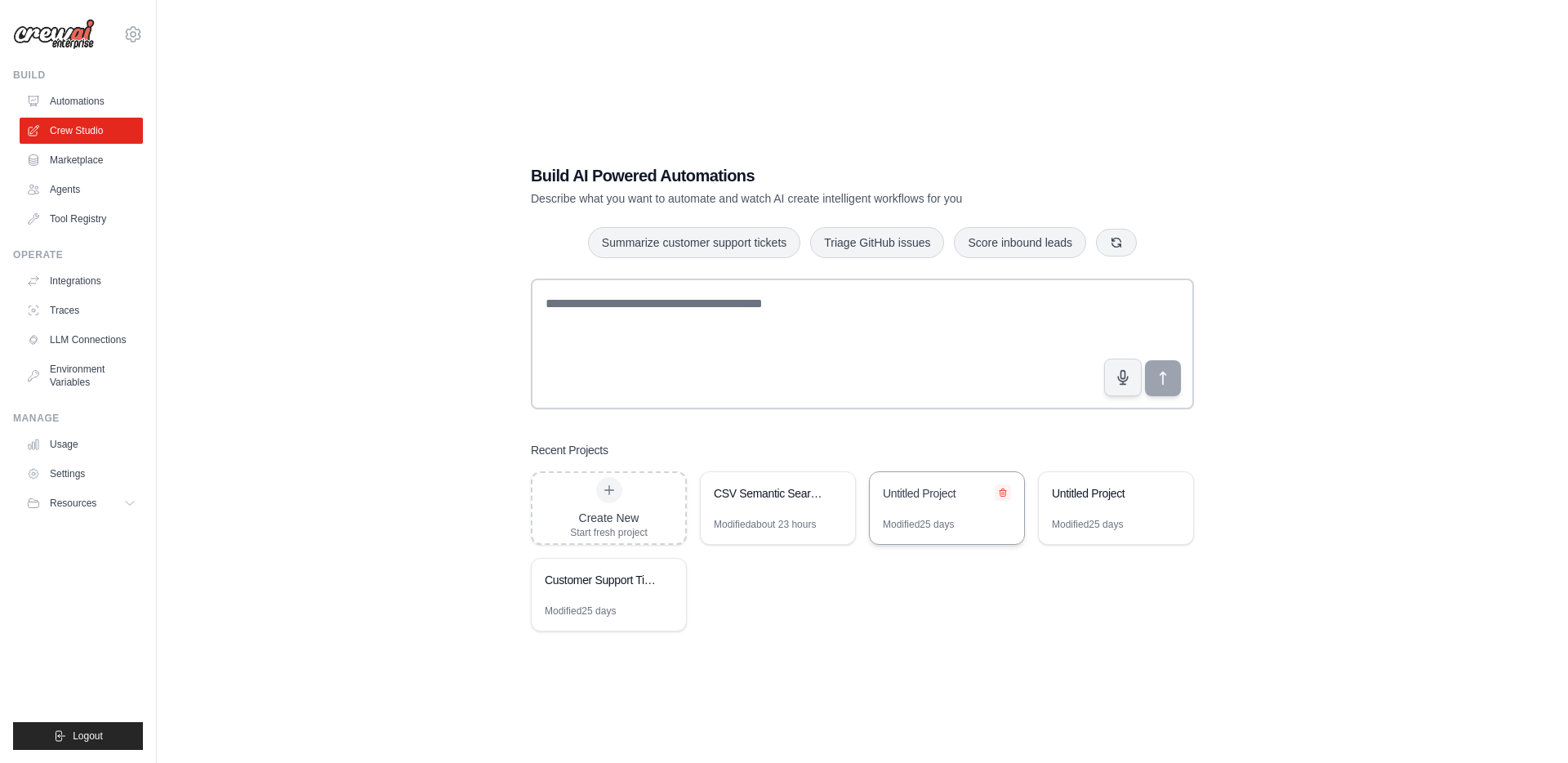
click at [1004, 492] on icon at bounding box center [1003, 493] width 10 height 10
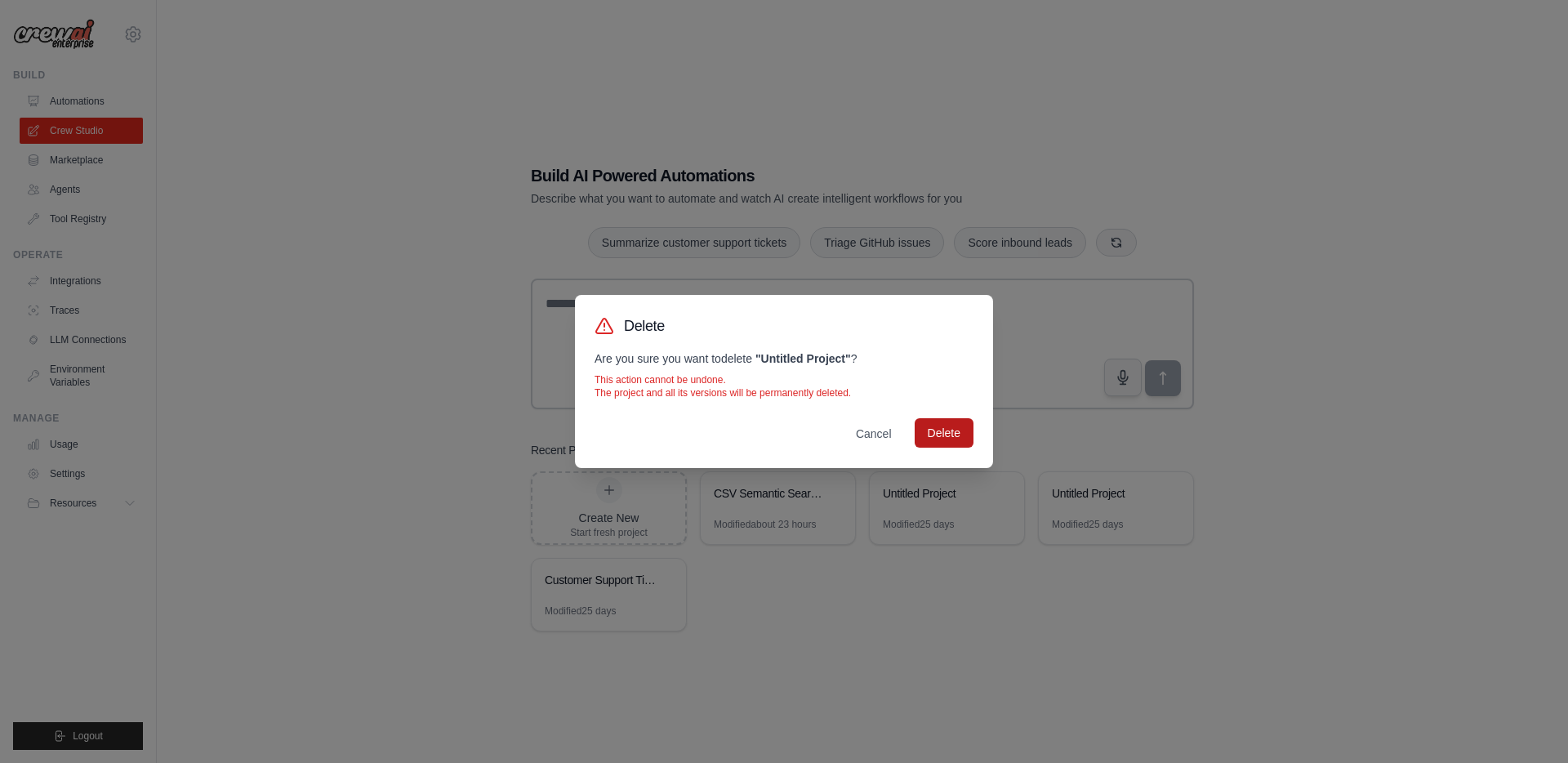
click at [952, 446] on button "Delete" at bounding box center [944, 432] width 58 height 29
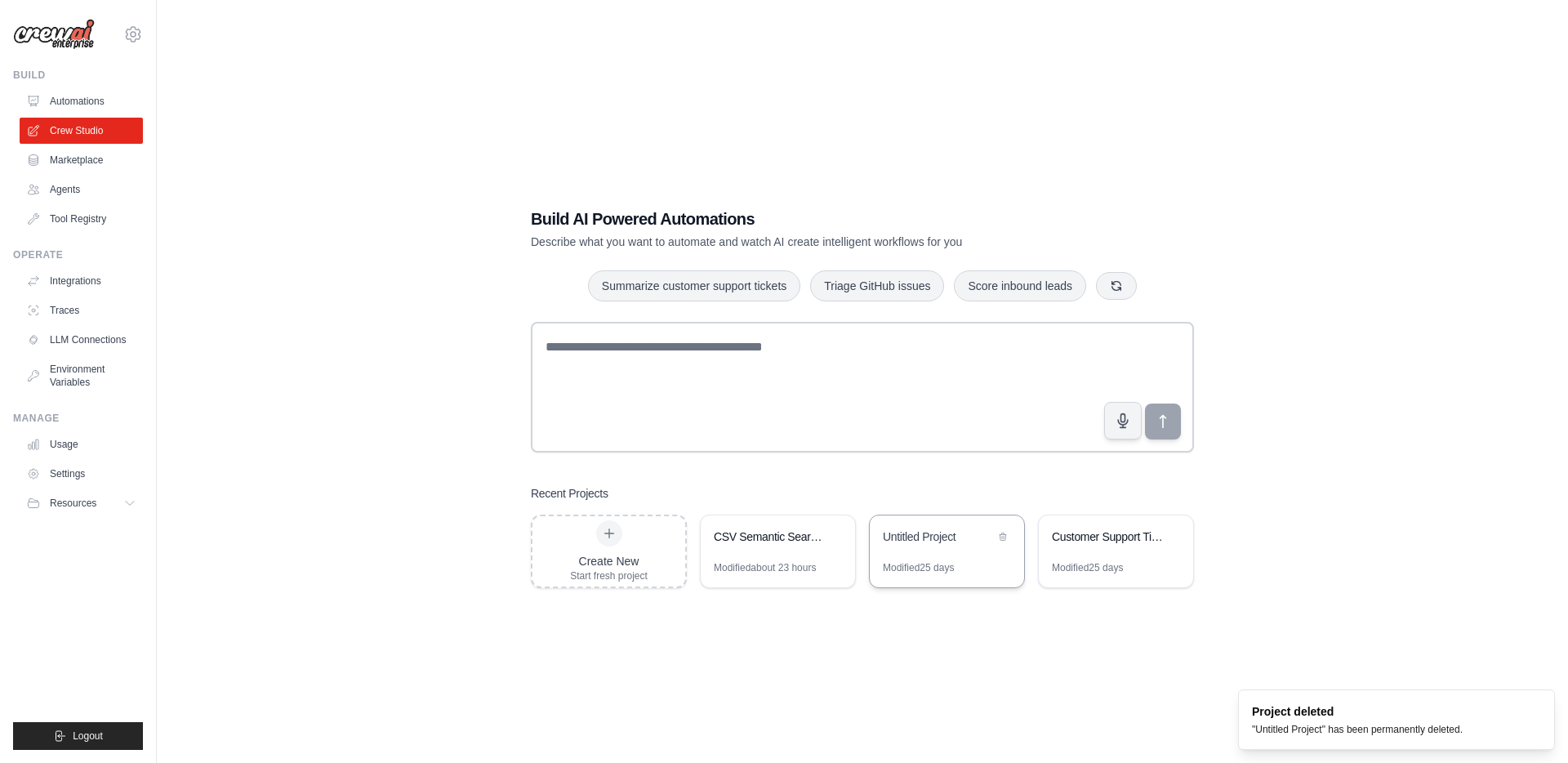
click at [1014, 536] on div "Untitled Project" at bounding box center [947, 538] width 154 height 46
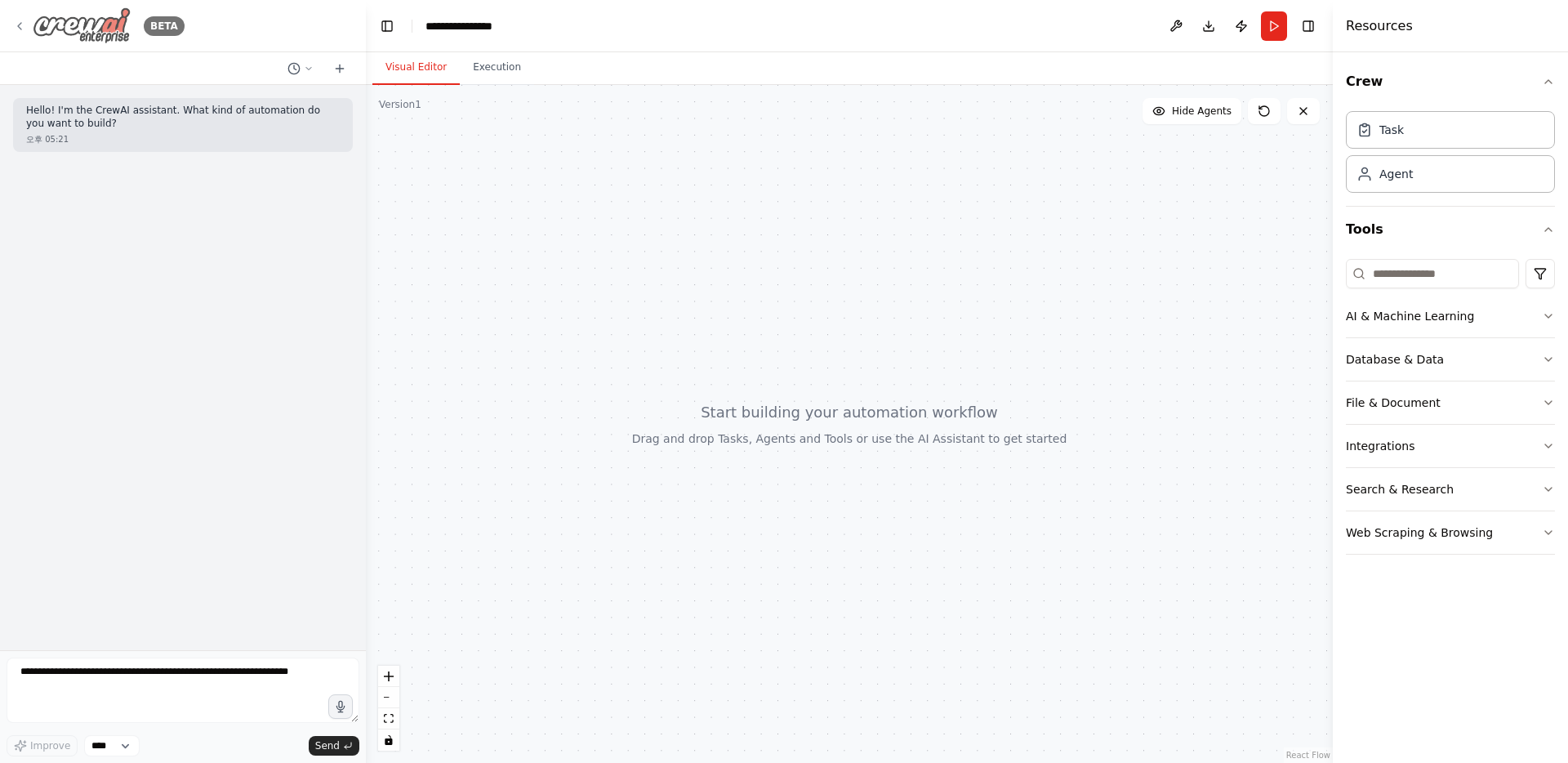
click at [24, 28] on icon at bounding box center [20, 26] width 13 height 13
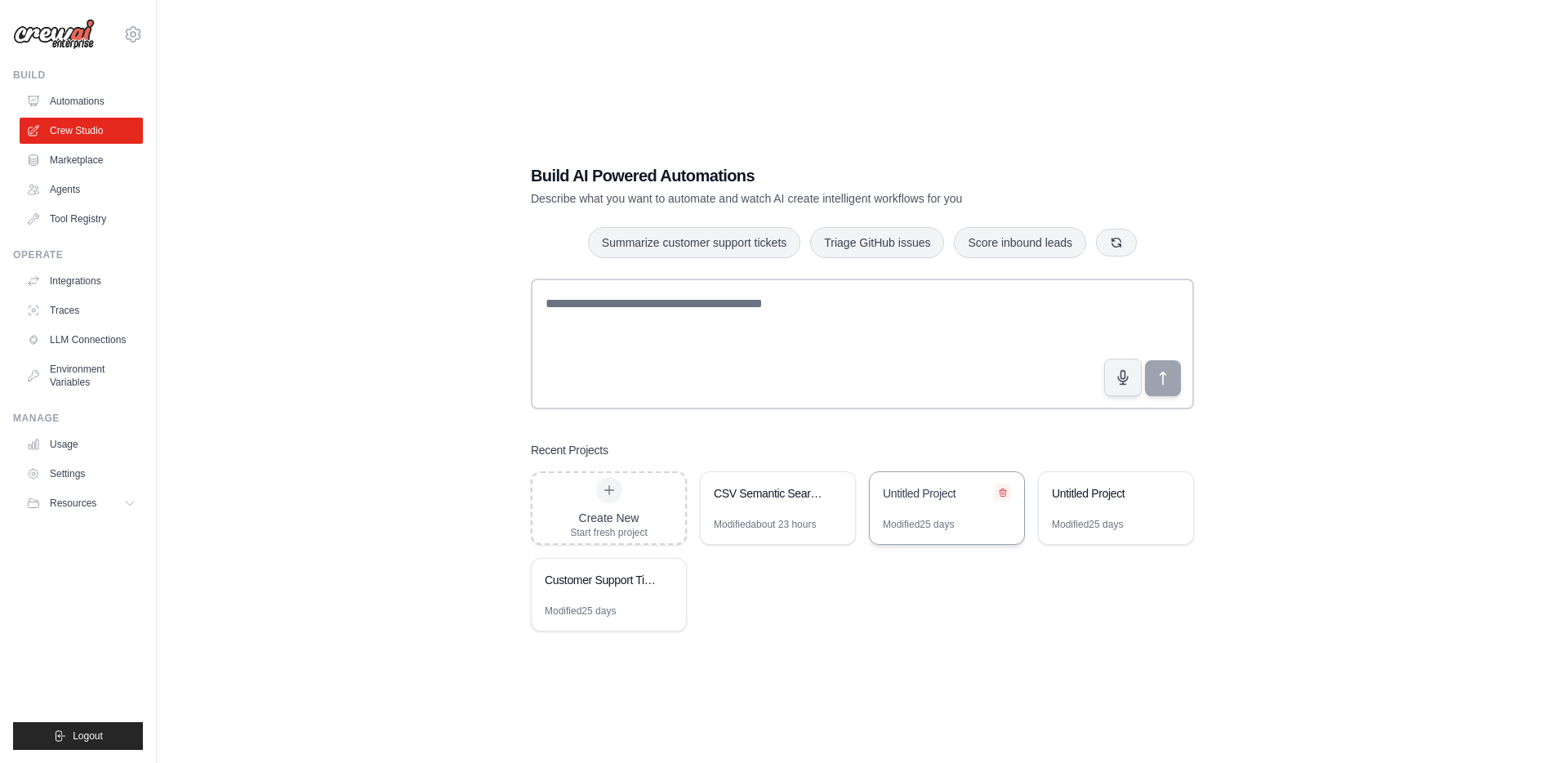
click at [996, 488] on button at bounding box center [1003, 493] width 17 height 17
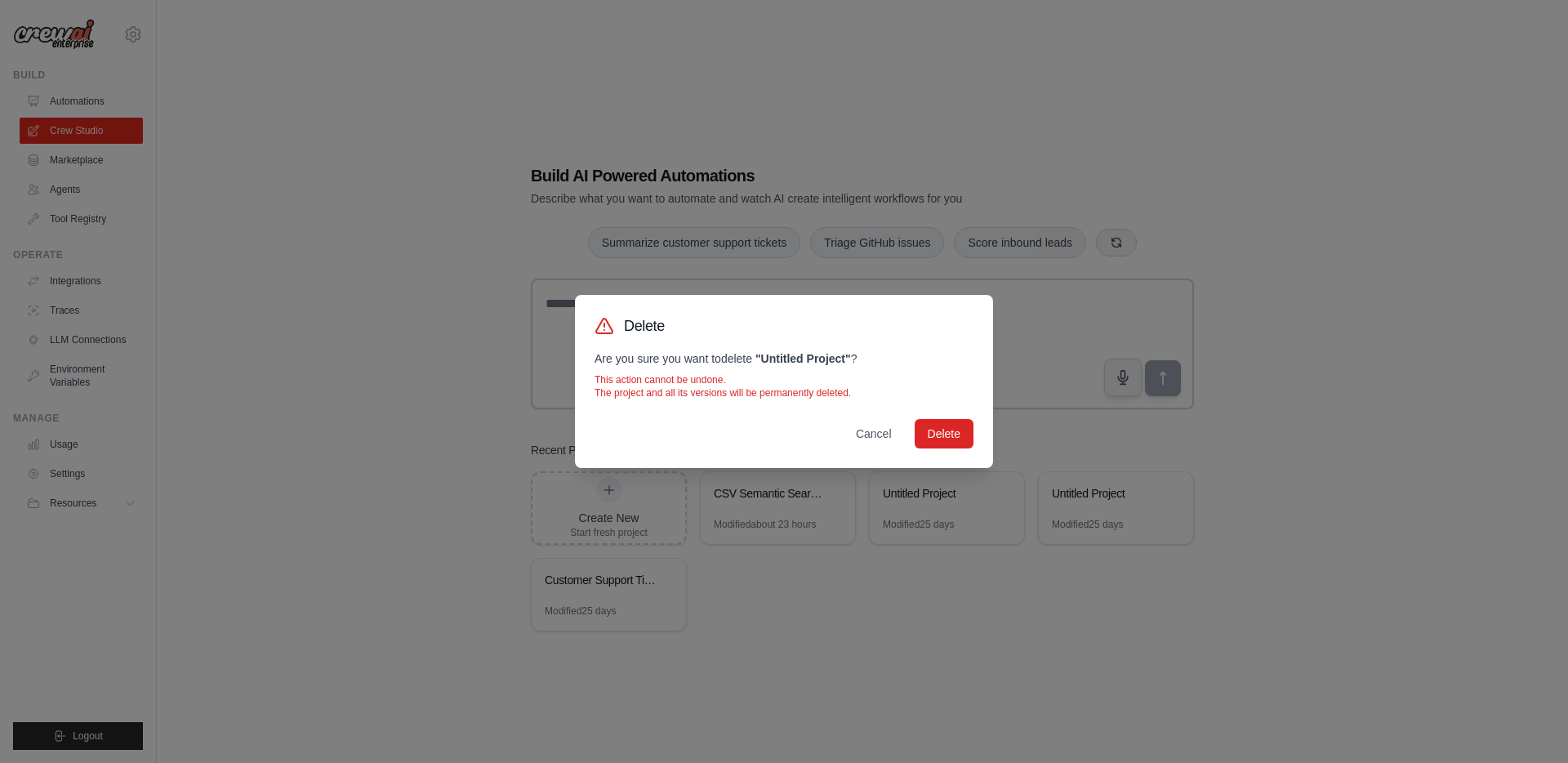
click at [954, 451] on div "Delete Are you sure you want to delete " Untitled Project " ? This action canno…" at bounding box center [784, 381] width 418 height 173
click at [954, 429] on button "Delete" at bounding box center [944, 432] width 58 height 29
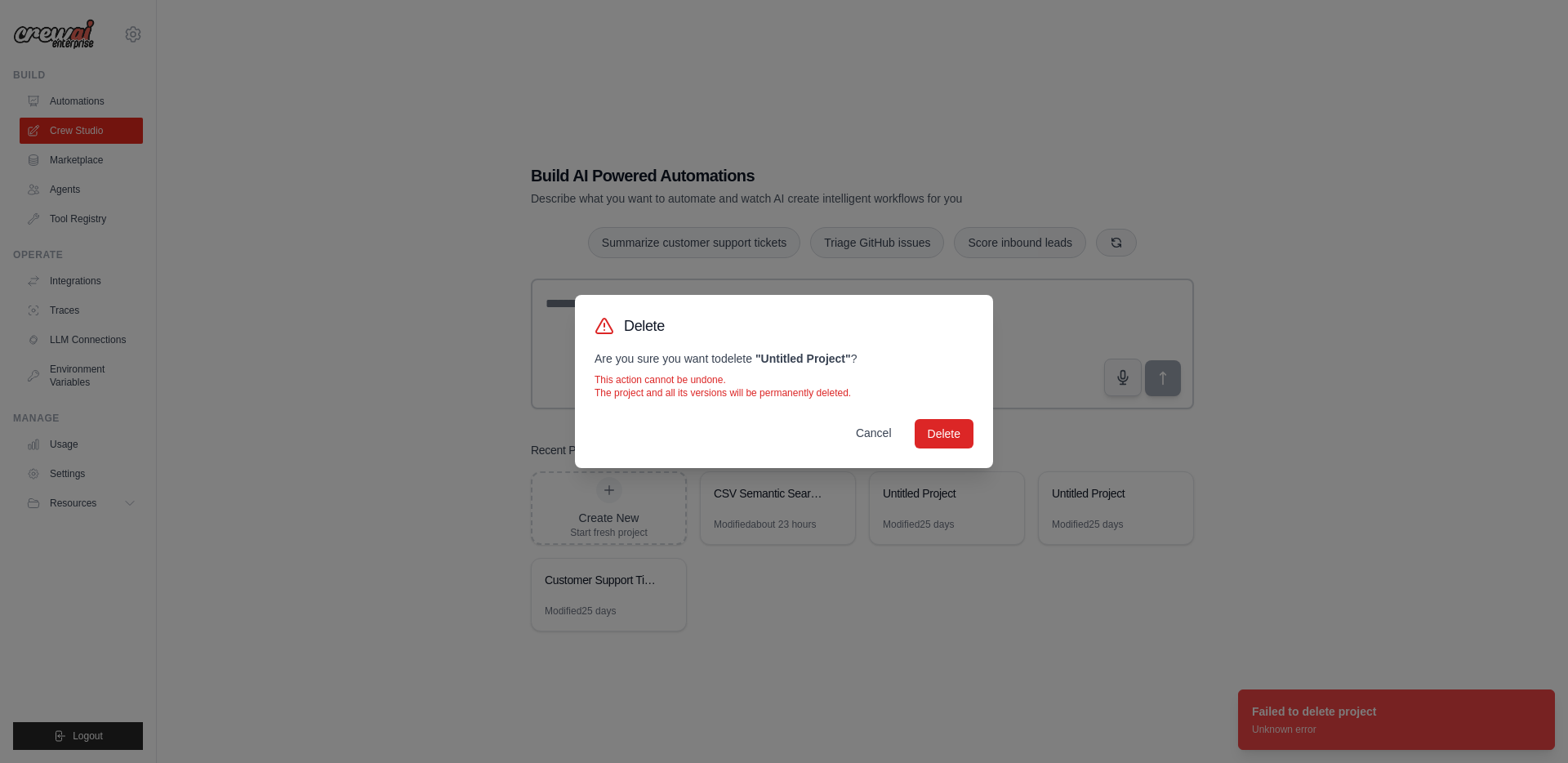
click at [866, 437] on button "Cancel" at bounding box center [873, 432] width 62 height 29
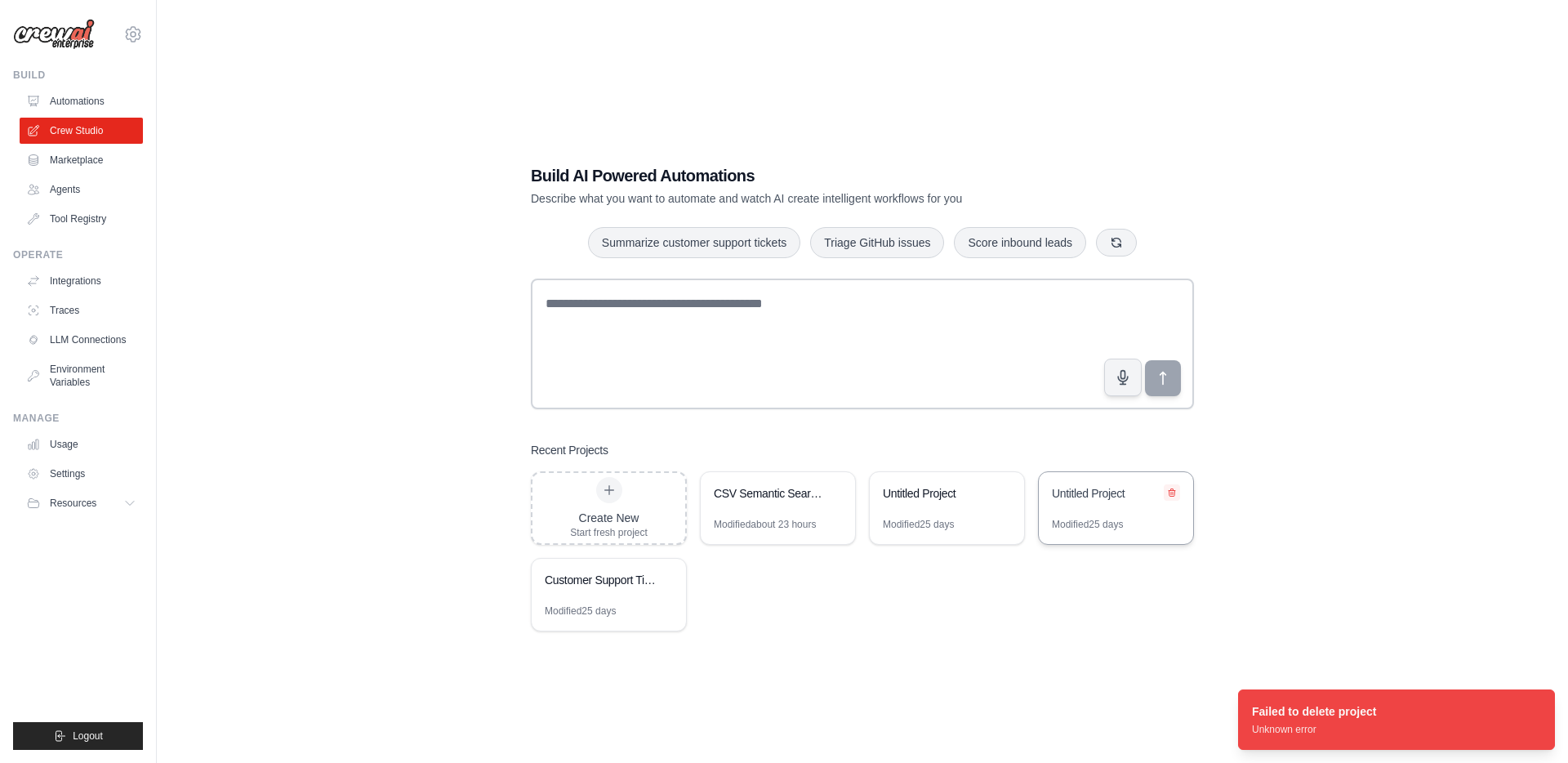
click at [1171, 488] on icon at bounding box center [1172, 493] width 10 height 10
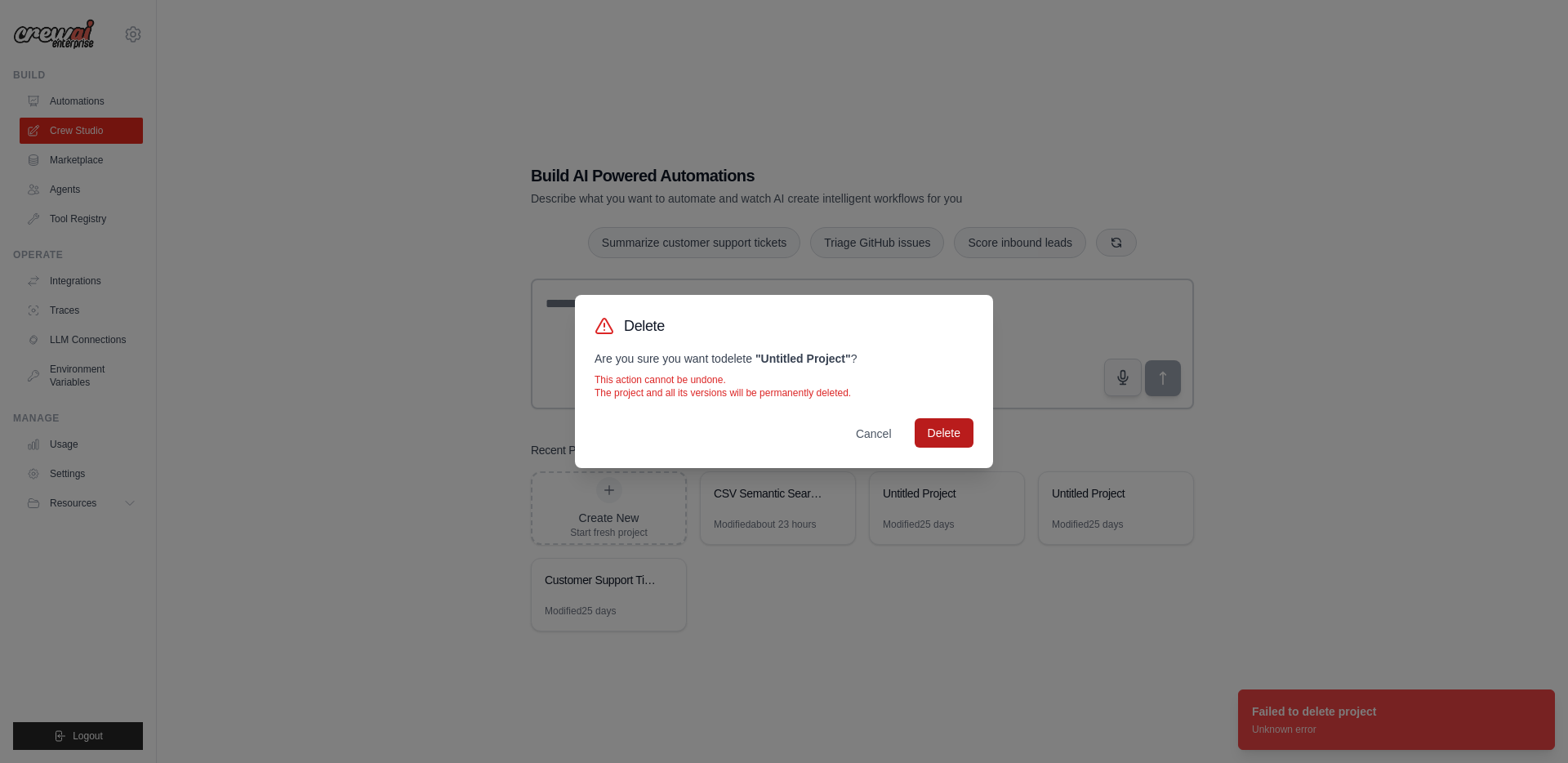
click at [936, 440] on button "Delete" at bounding box center [944, 432] width 58 height 29
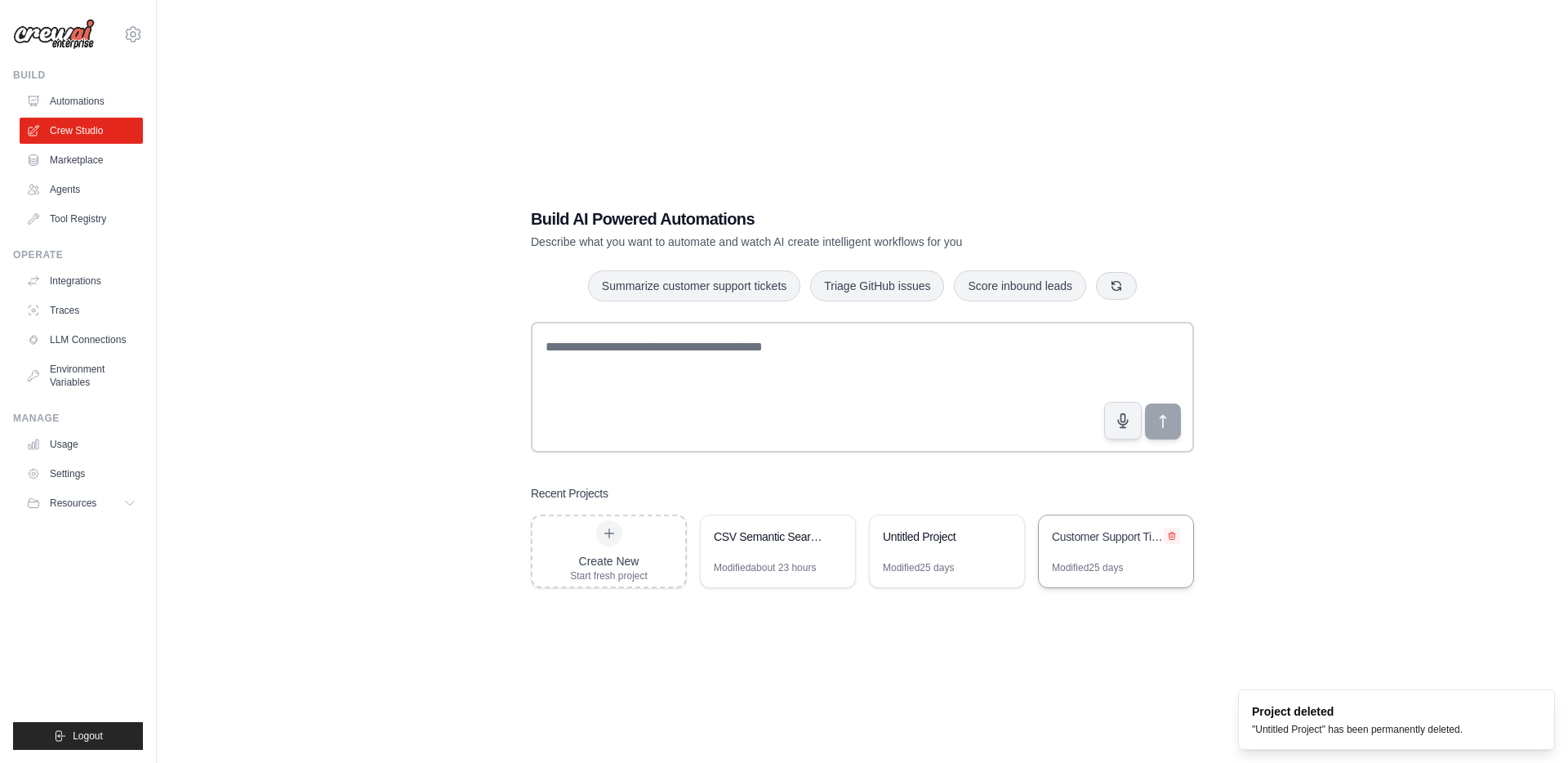
click at [1179, 531] on button at bounding box center [1172, 536] width 17 height 17
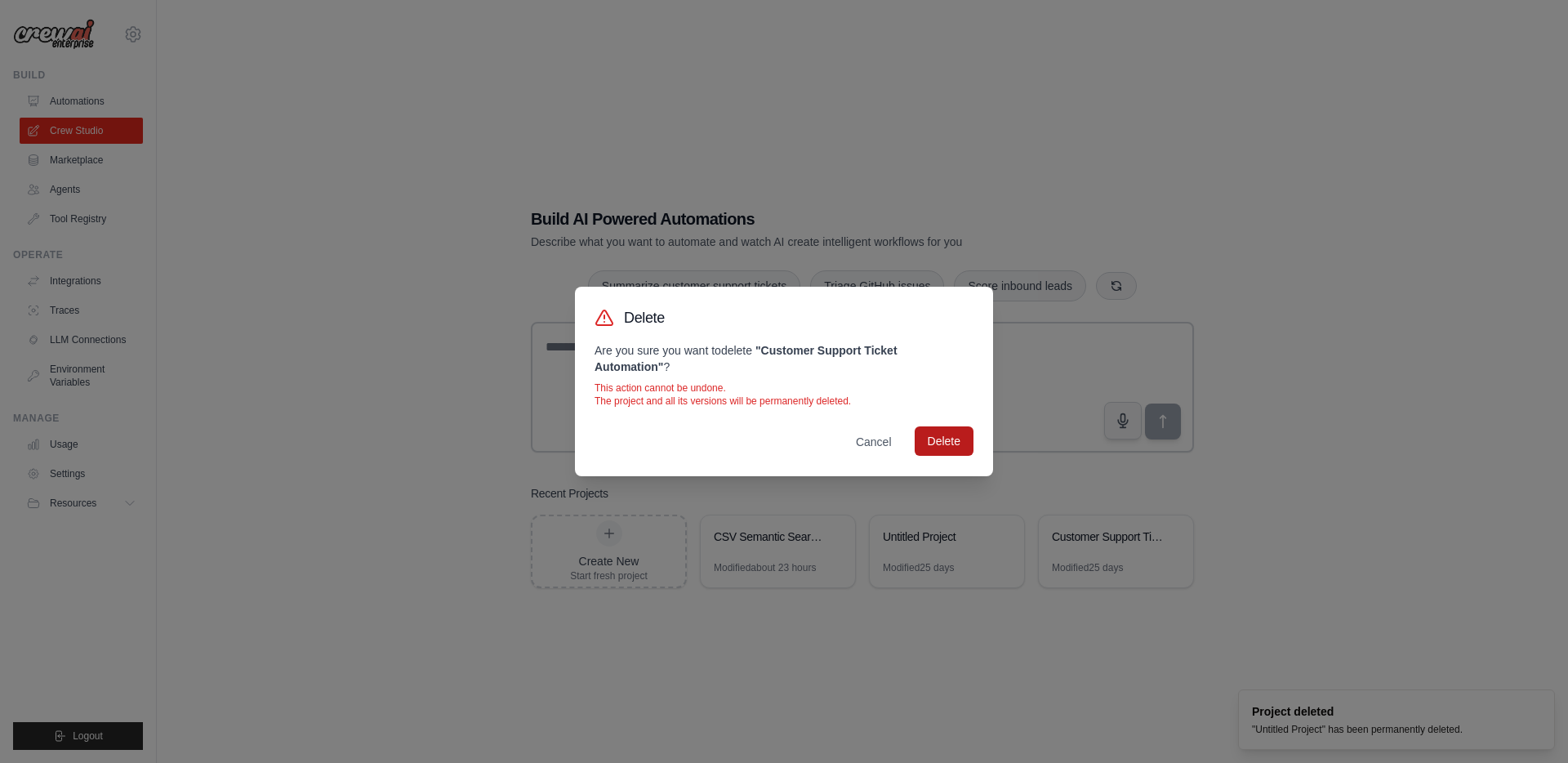
click at [960, 448] on button "Delete" at bounding box center [944, 441] width 58 height 29
